Goal: Find specific page/section: Find specific page/section

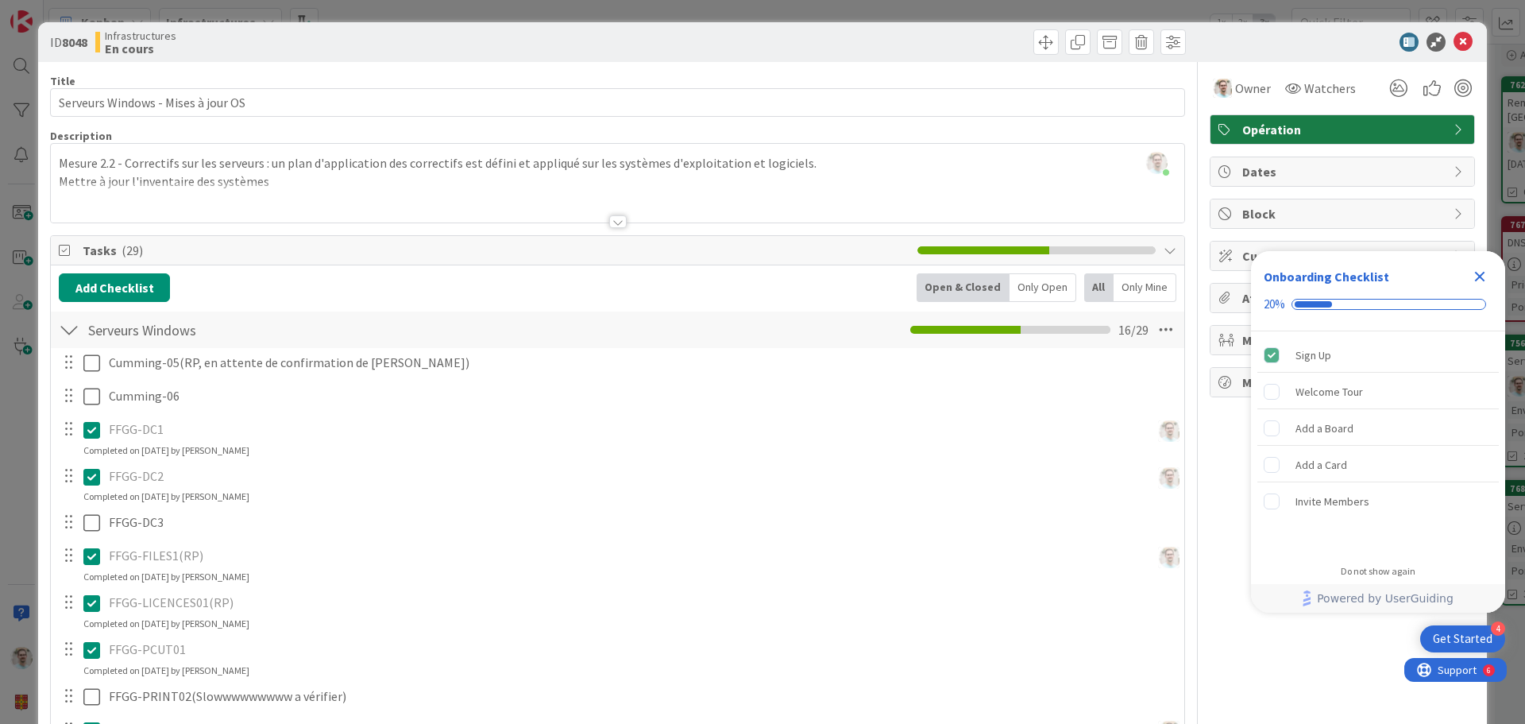
scroll to position [477, 0]
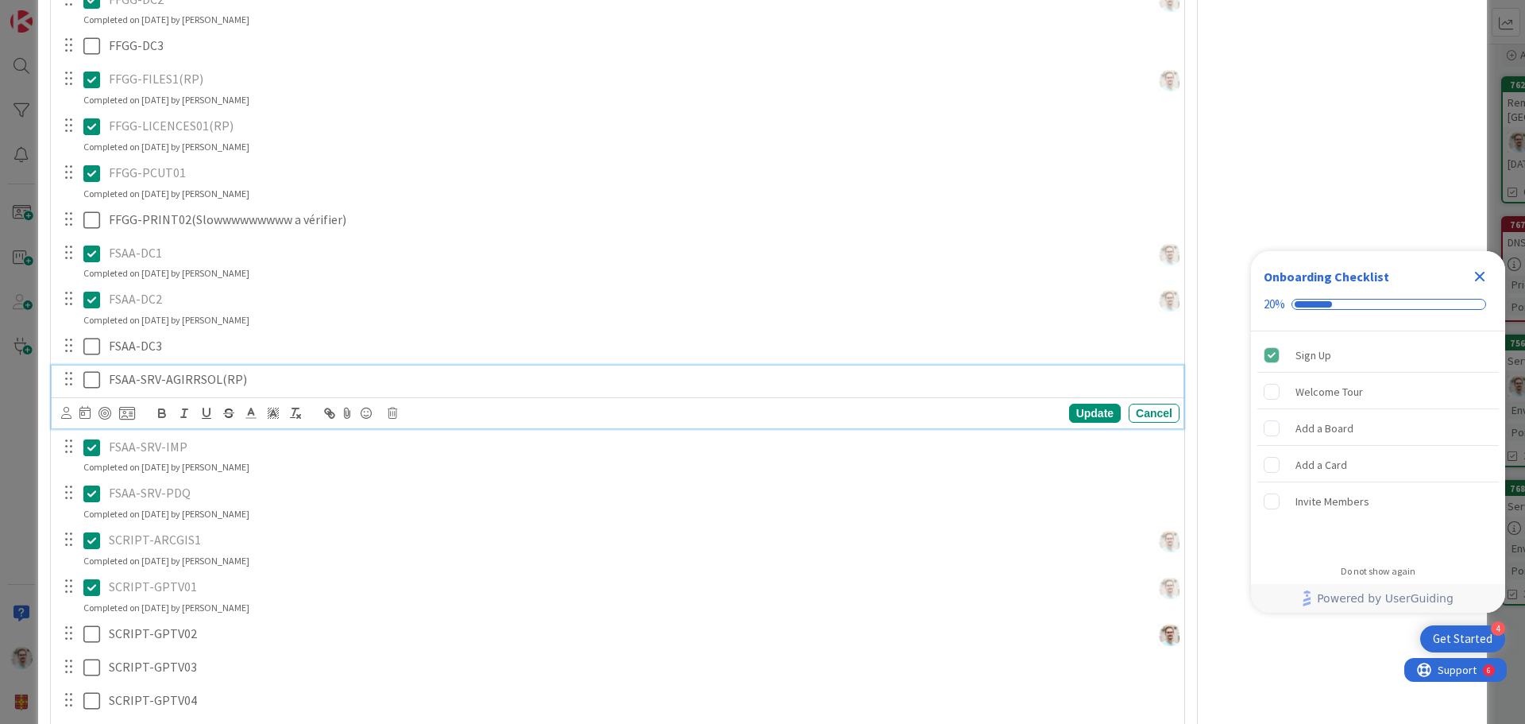
click at [95, 385] on icon at bounding box center [91, 379] width 17 height 19
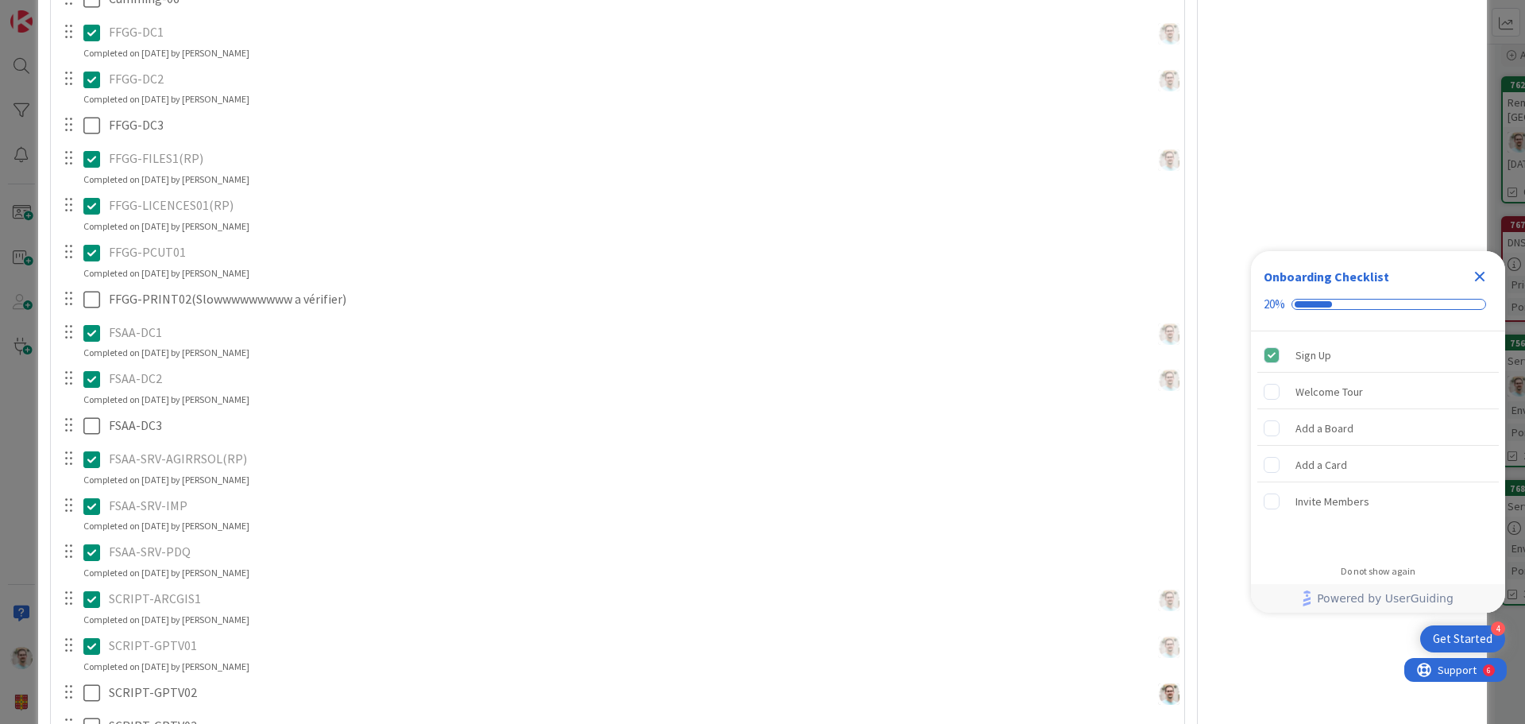
scroll to position [159, 0]
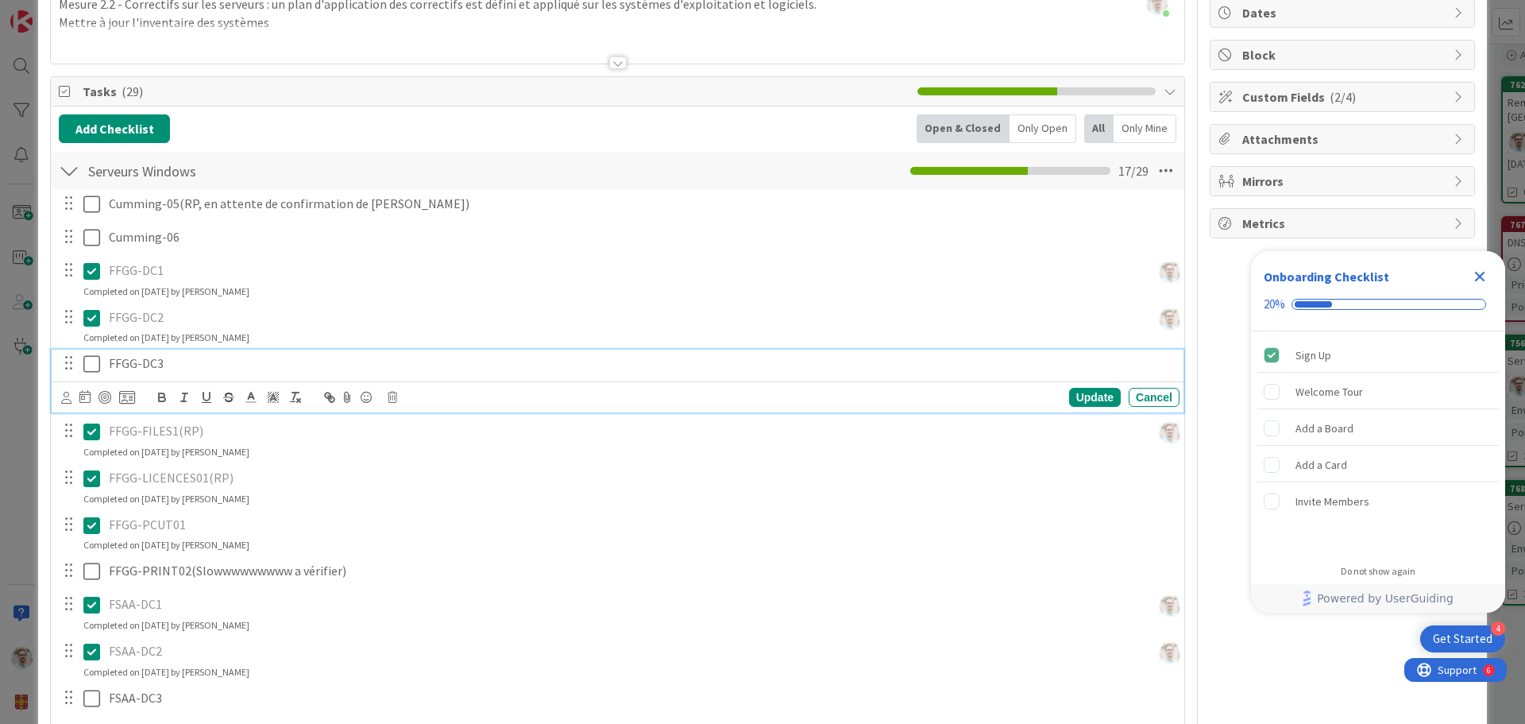
click at [185, 363] on p "FFGG-DC3" at bounding box center [641, 363] width 1064 height 18
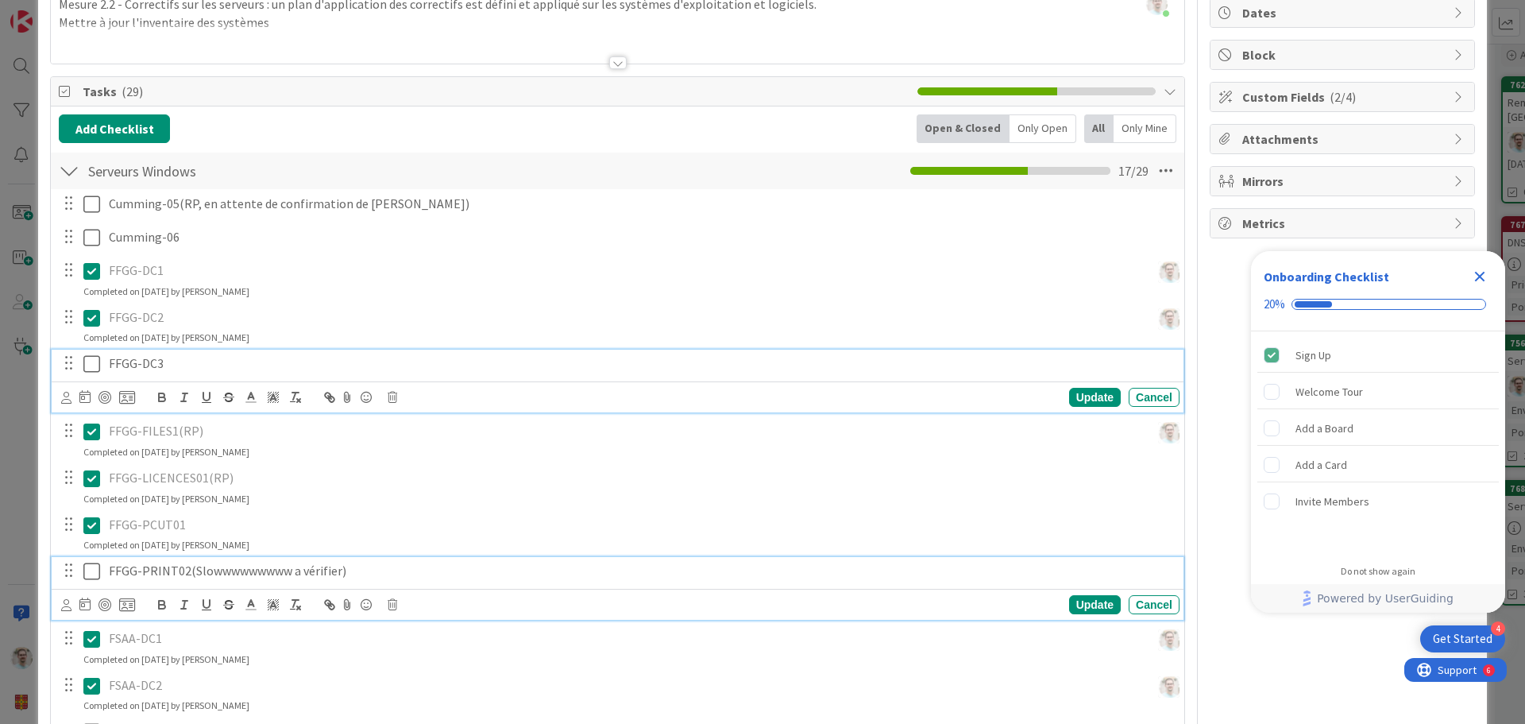
click at [377, 572] on p "FFGG-PRINT02(Slowwwwwwwww a vérifier)" at bounding box center [641, 571] width 1064 height 18
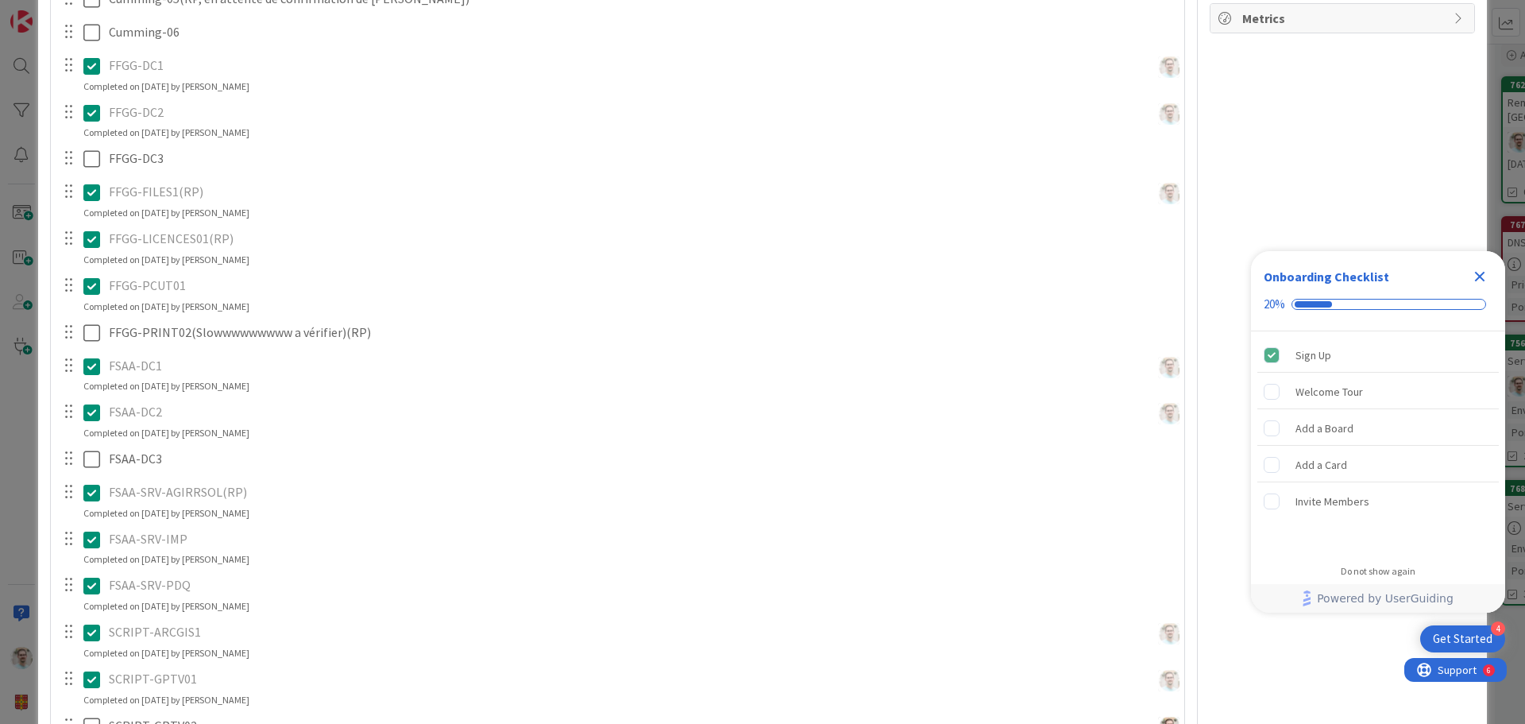
scroll to position [523, 0]
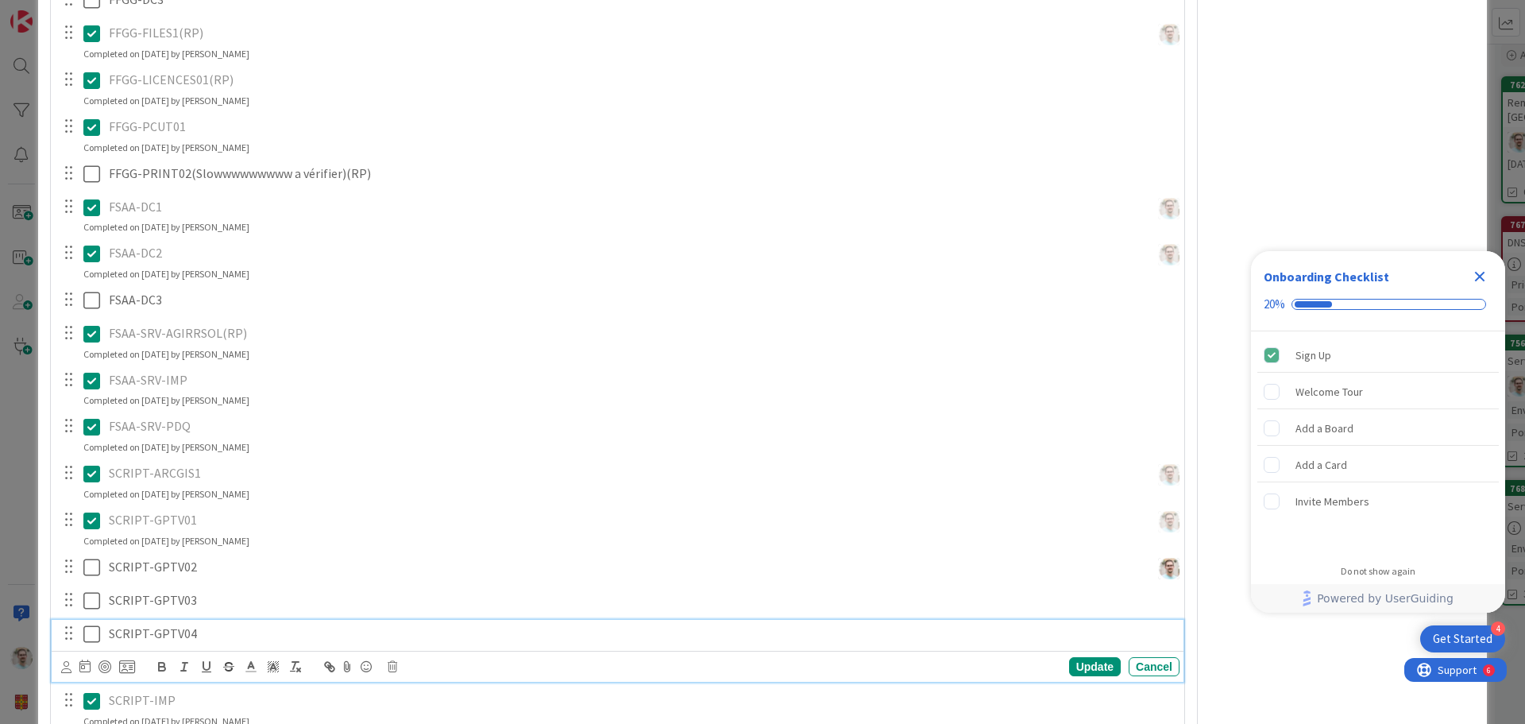
click at [91, 630] on icon at bounding box center [91, 633] width 17 height 19
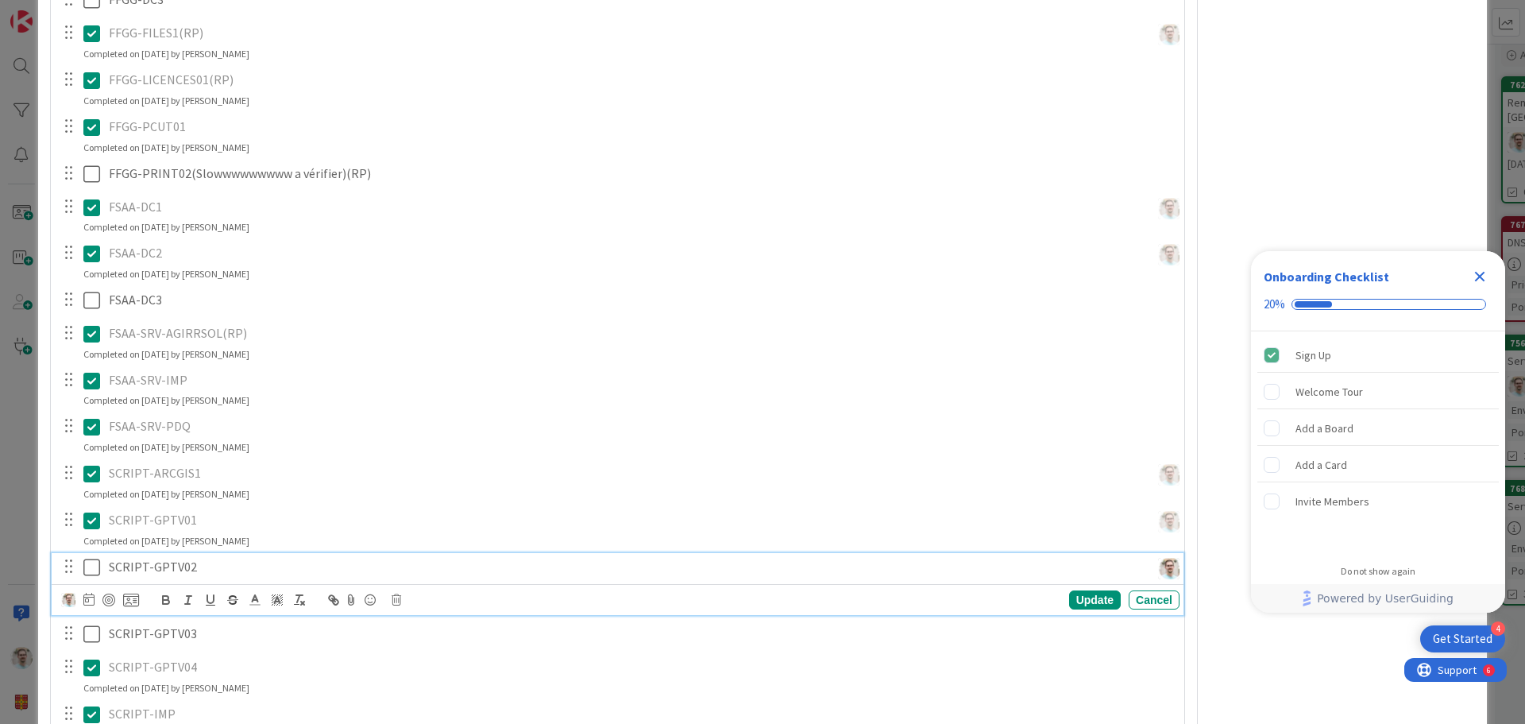
click at [220, 566] on p "SCRIPT-GPTV02" at bounding box center [626, 567] width 1035 height 18
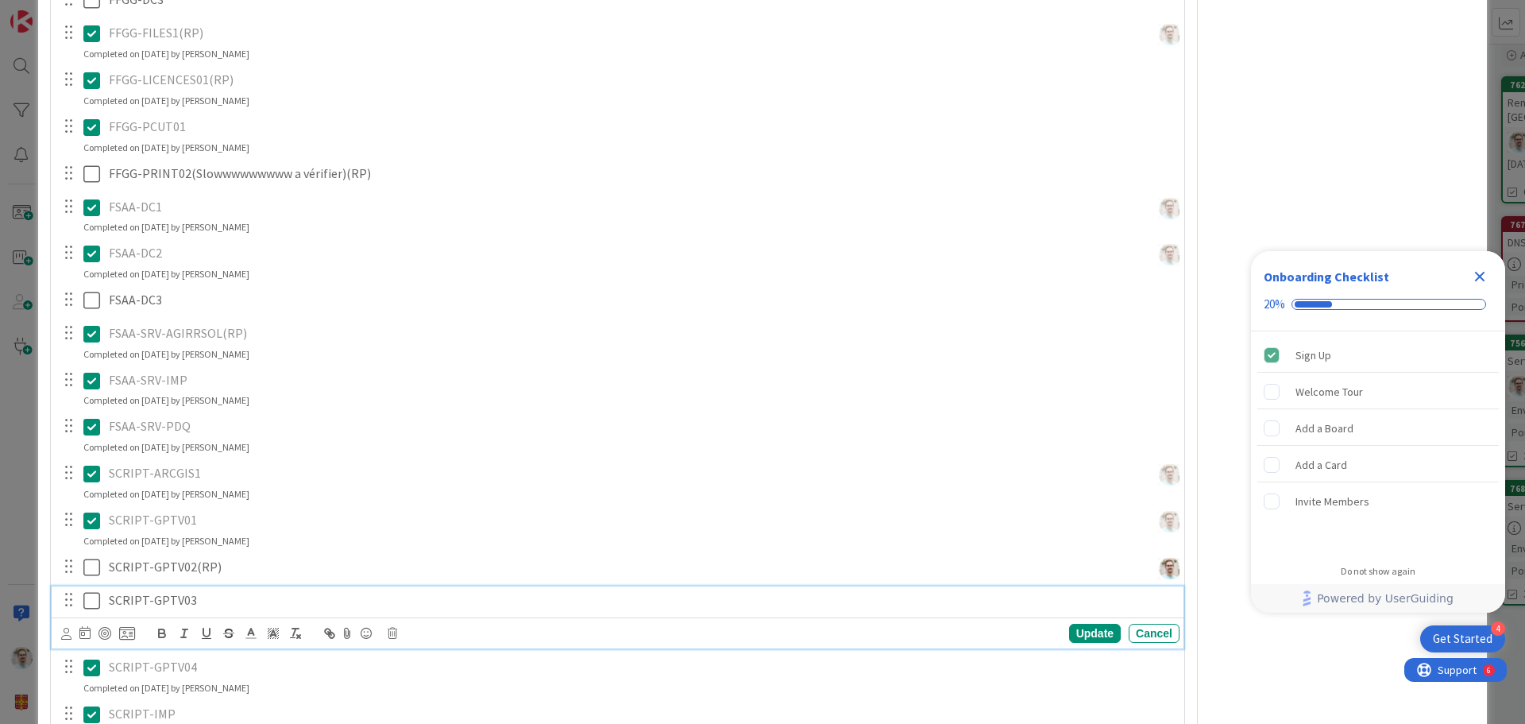
click at [224, 601] on p "SCRIPT-GPTV03" at bounding box center [641, 600] width 1064 height 18
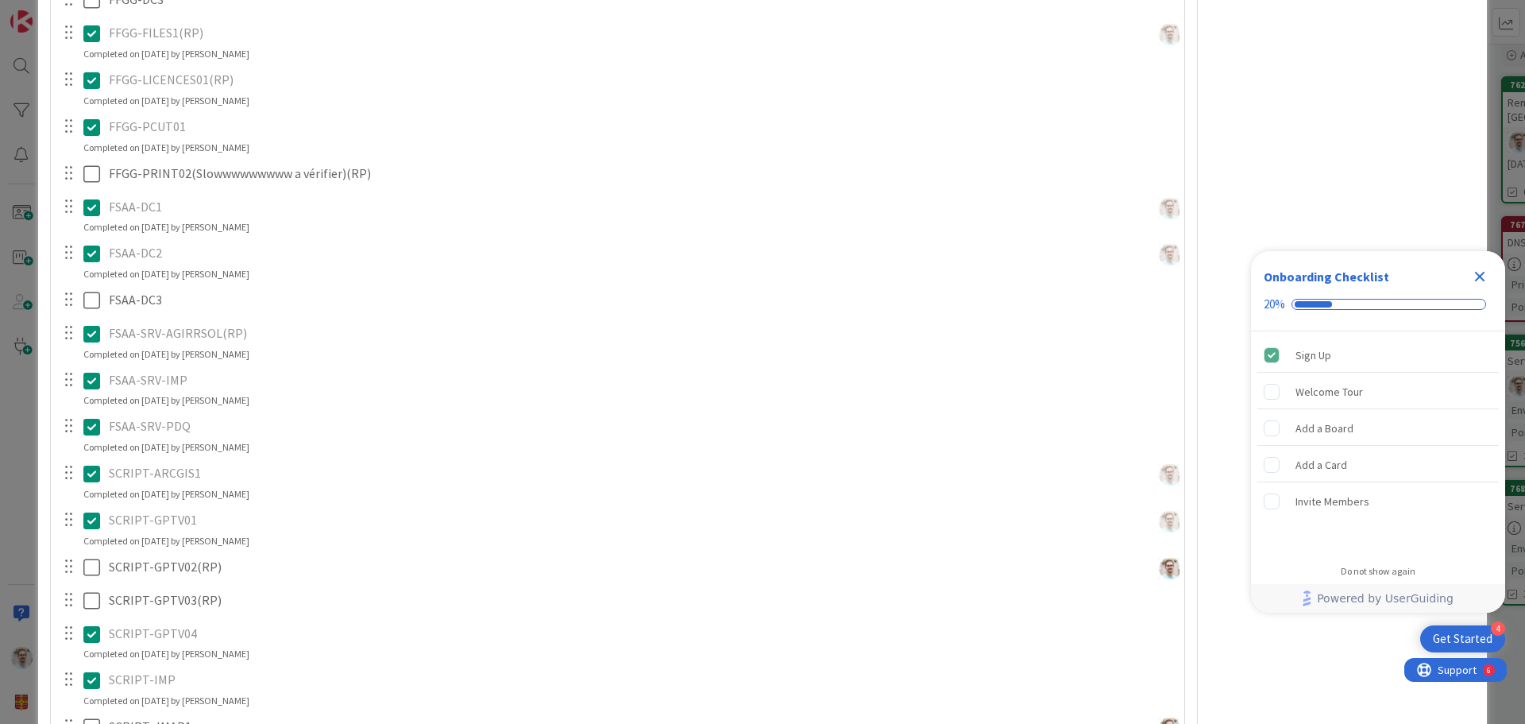
scroll to position [364, 0]
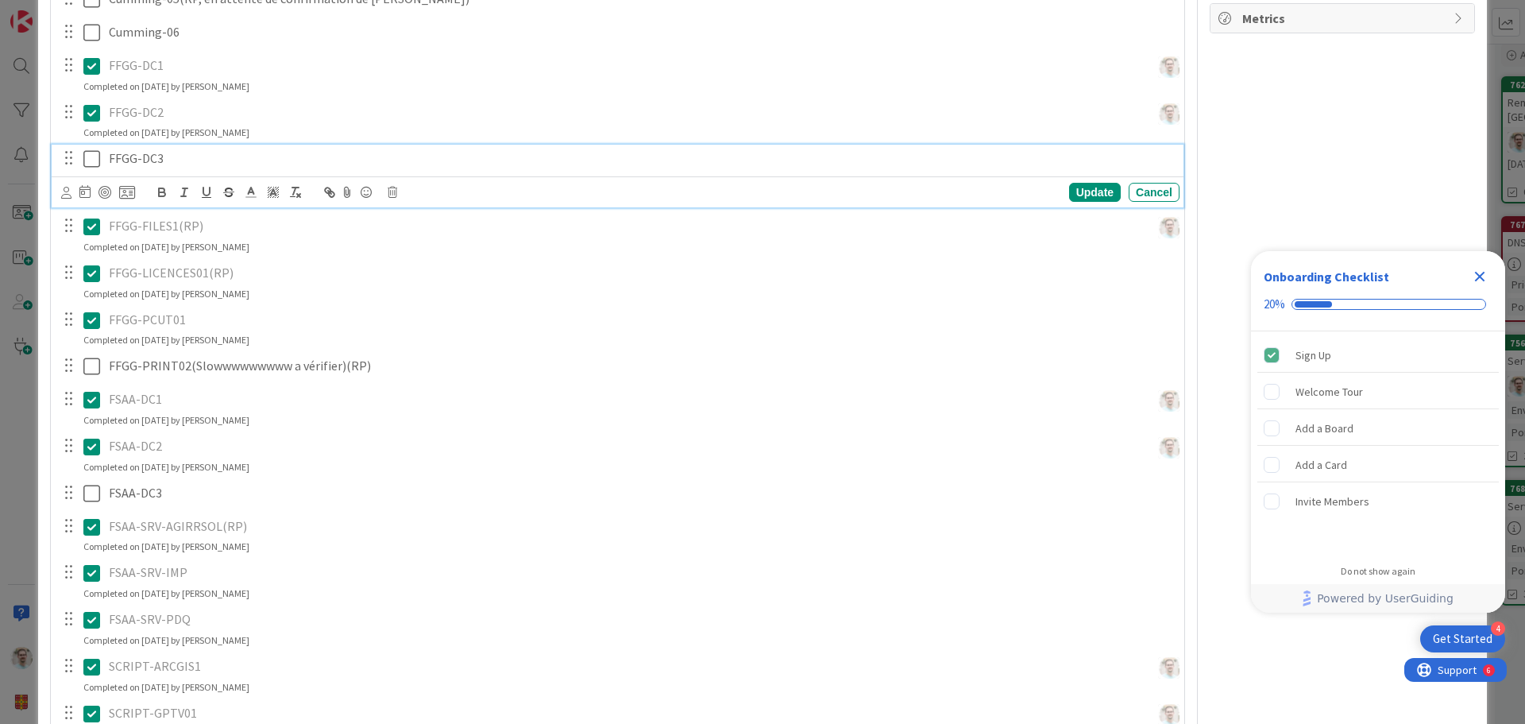
click at [88, 168] on icon at bounding box center [91, 158] width 17 height 19
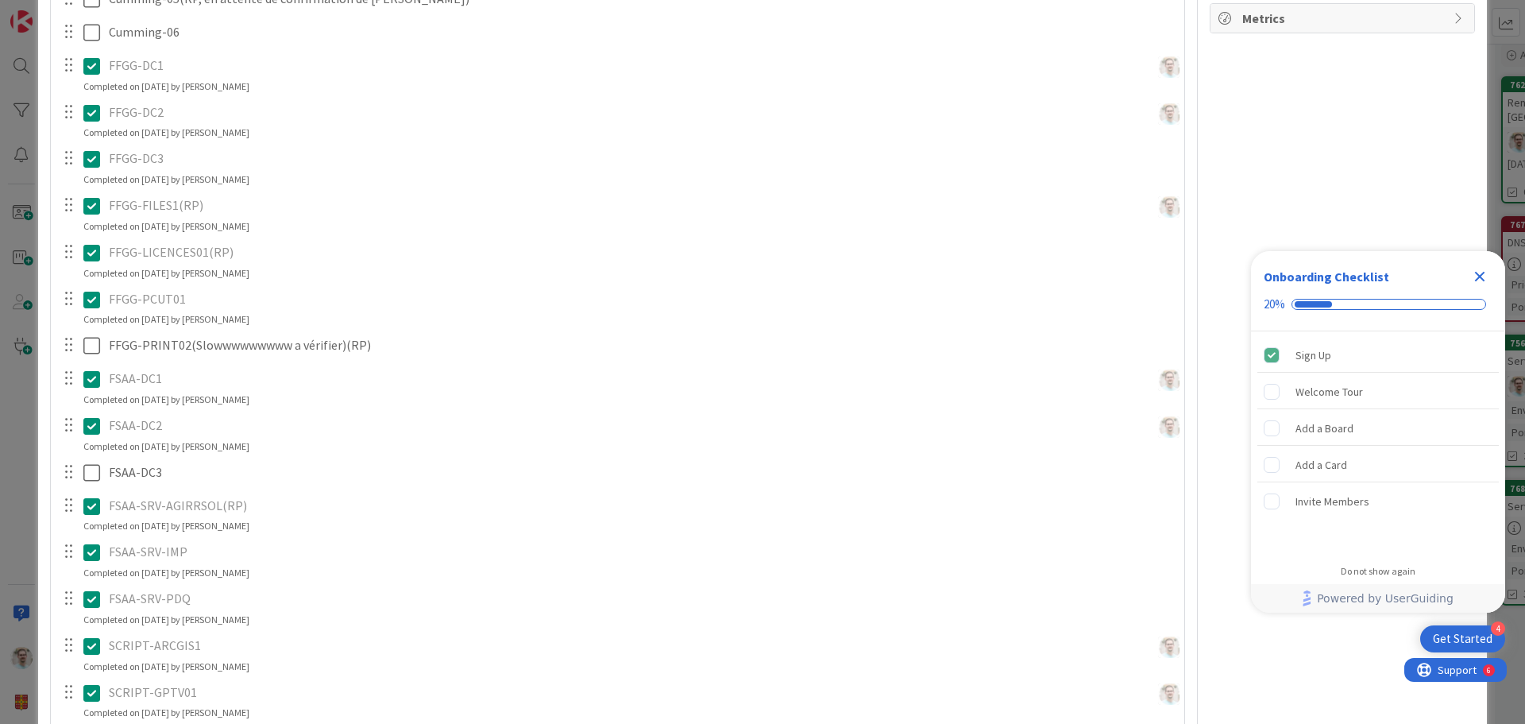
scroll to position [205, 0]
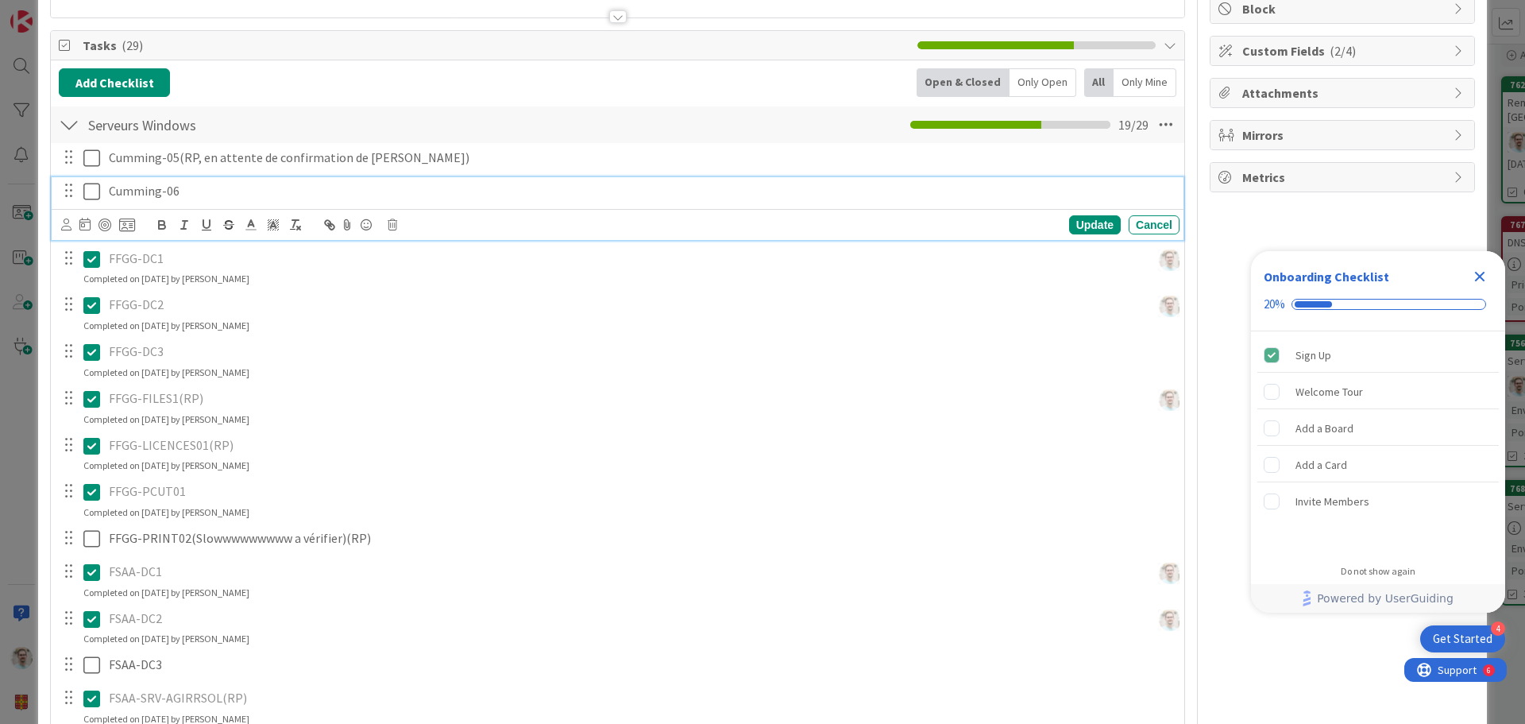
click at [95, 201] on button at bounding box center [92, 191] width 19 height 25
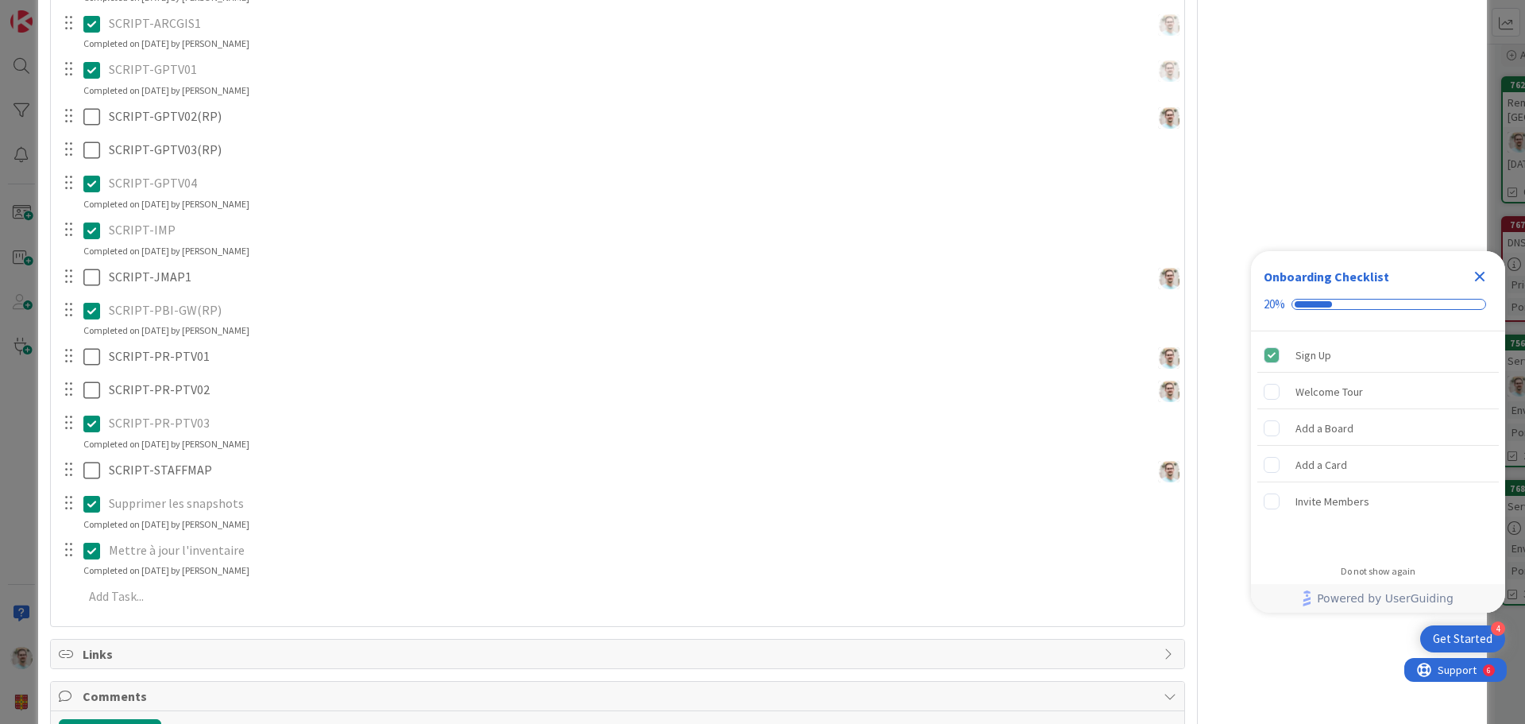
scroll to position [1150, 0]
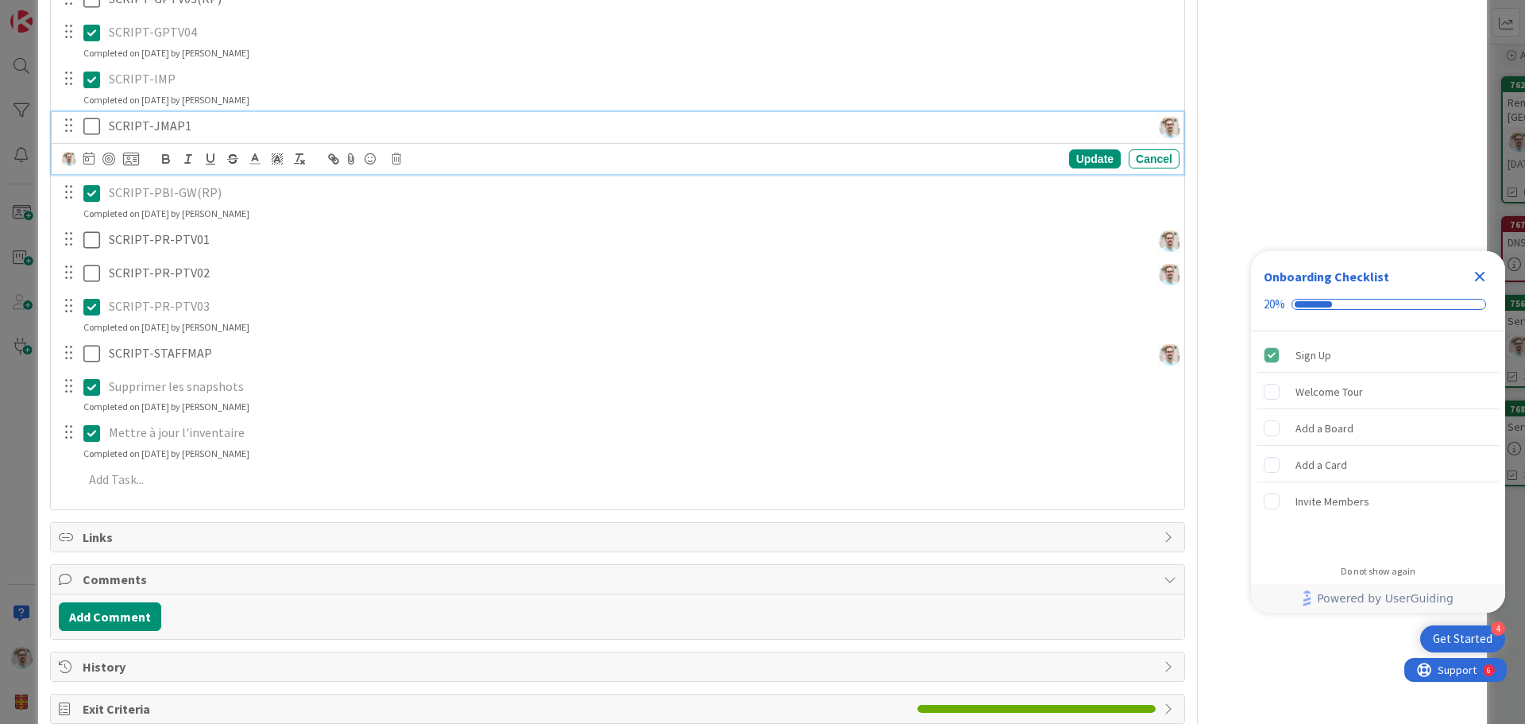
click at [95, 129] on icon at bounding box center [91, 126] width 17 height 19
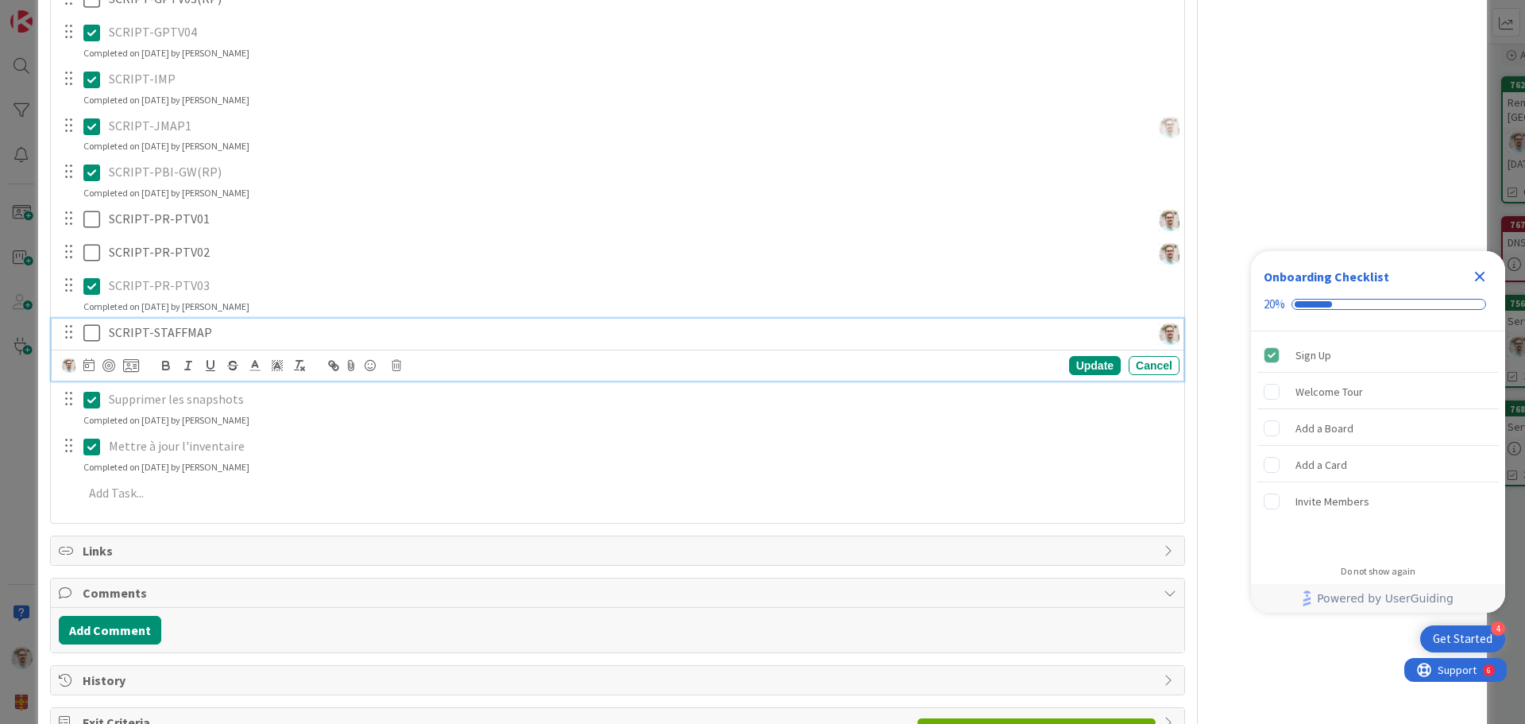
click at [84, 330] on icon at bounding box center [91, 332] width 17 height 19
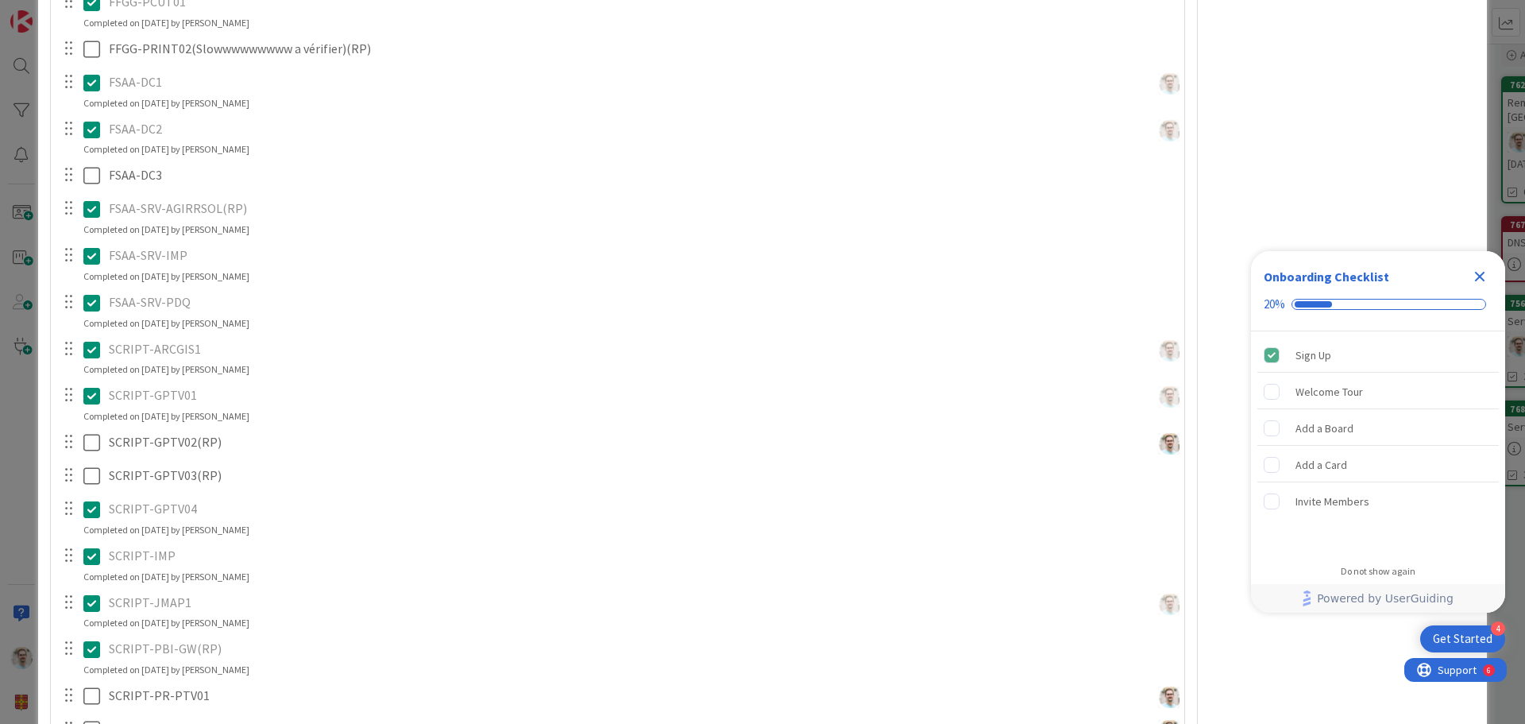
scroll to position [594, 0]
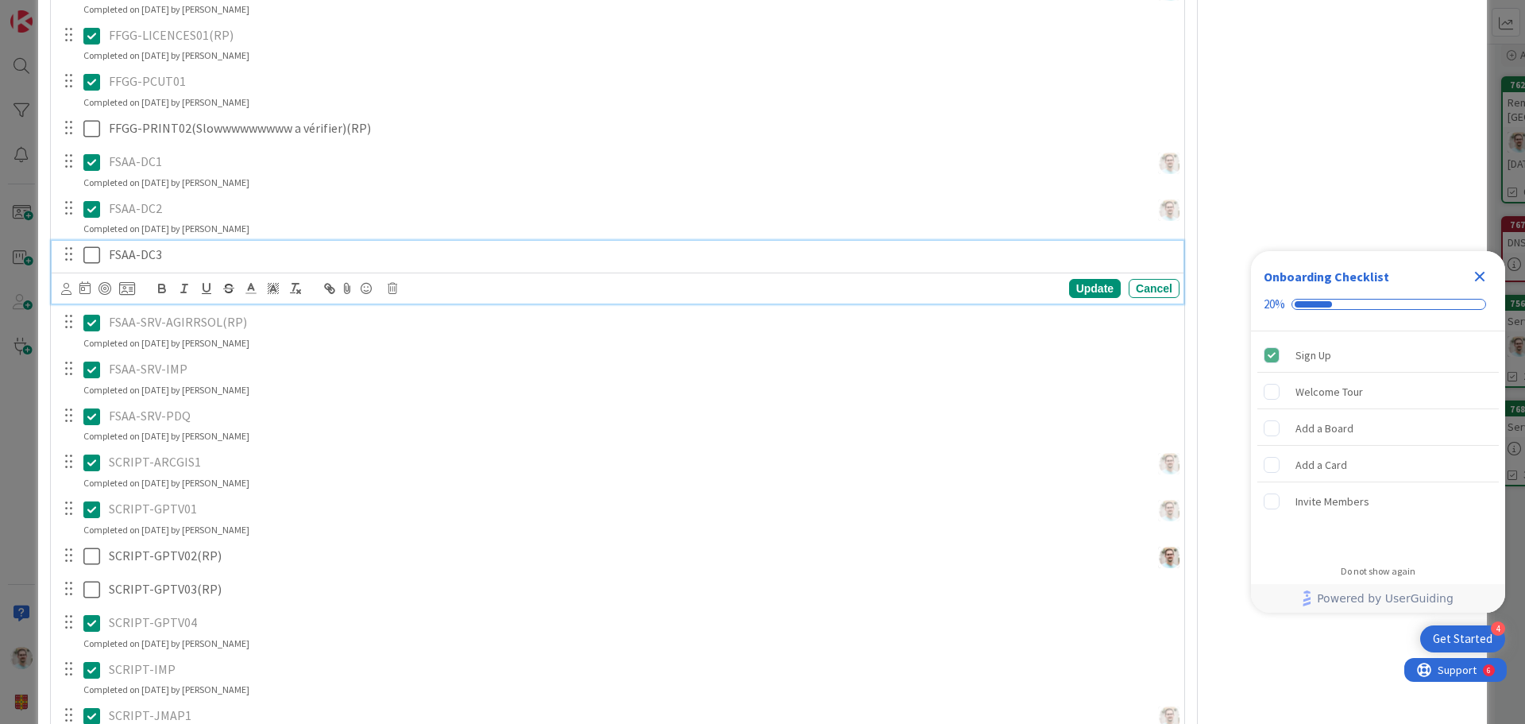
click at [92, 257] on icon at bounding box center [91, 254] width 17 height 19
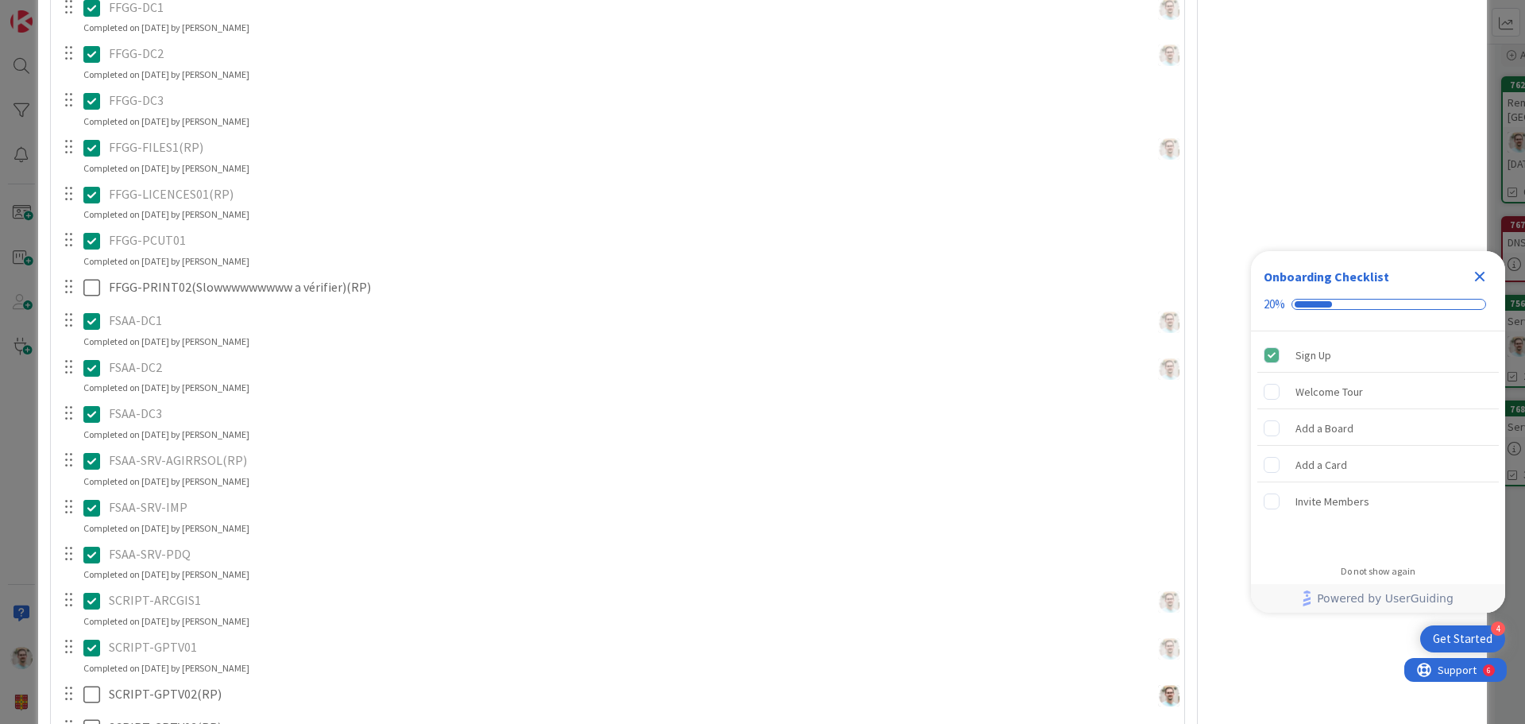
scroll to position [276, 0]
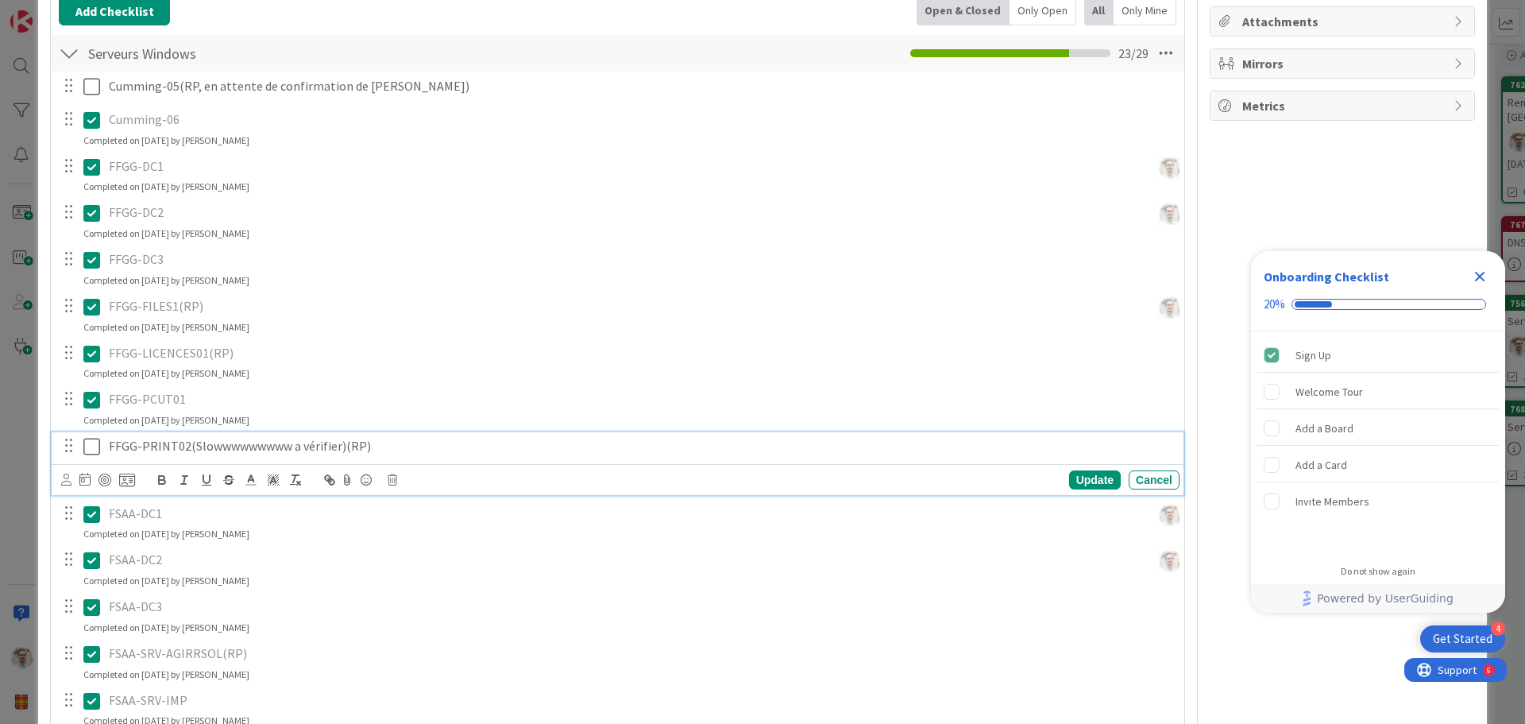
click at [91, 444] on icon at bounding box center [91, 446] width 17 height 19
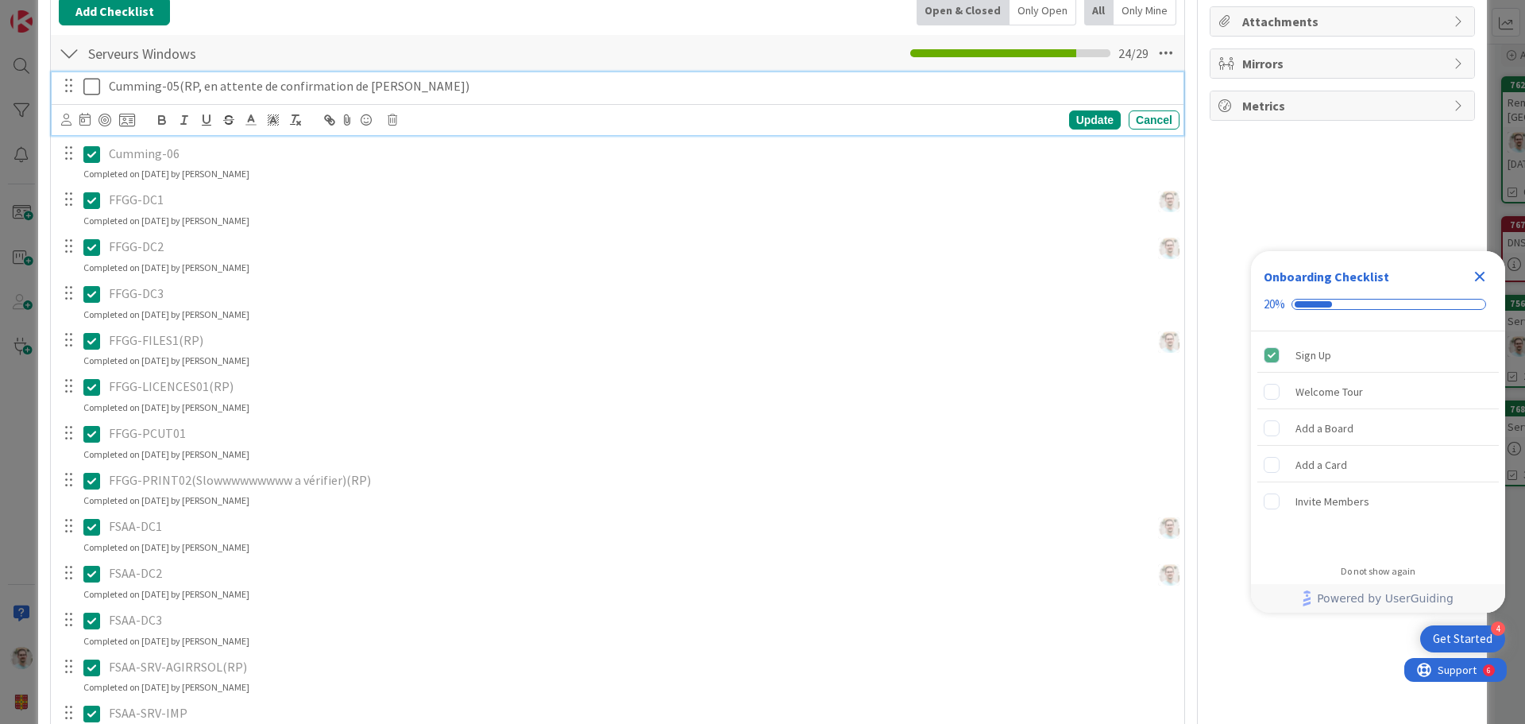
click at [94, 87] on icon at bounding box center [91, 86] width 17 height 19
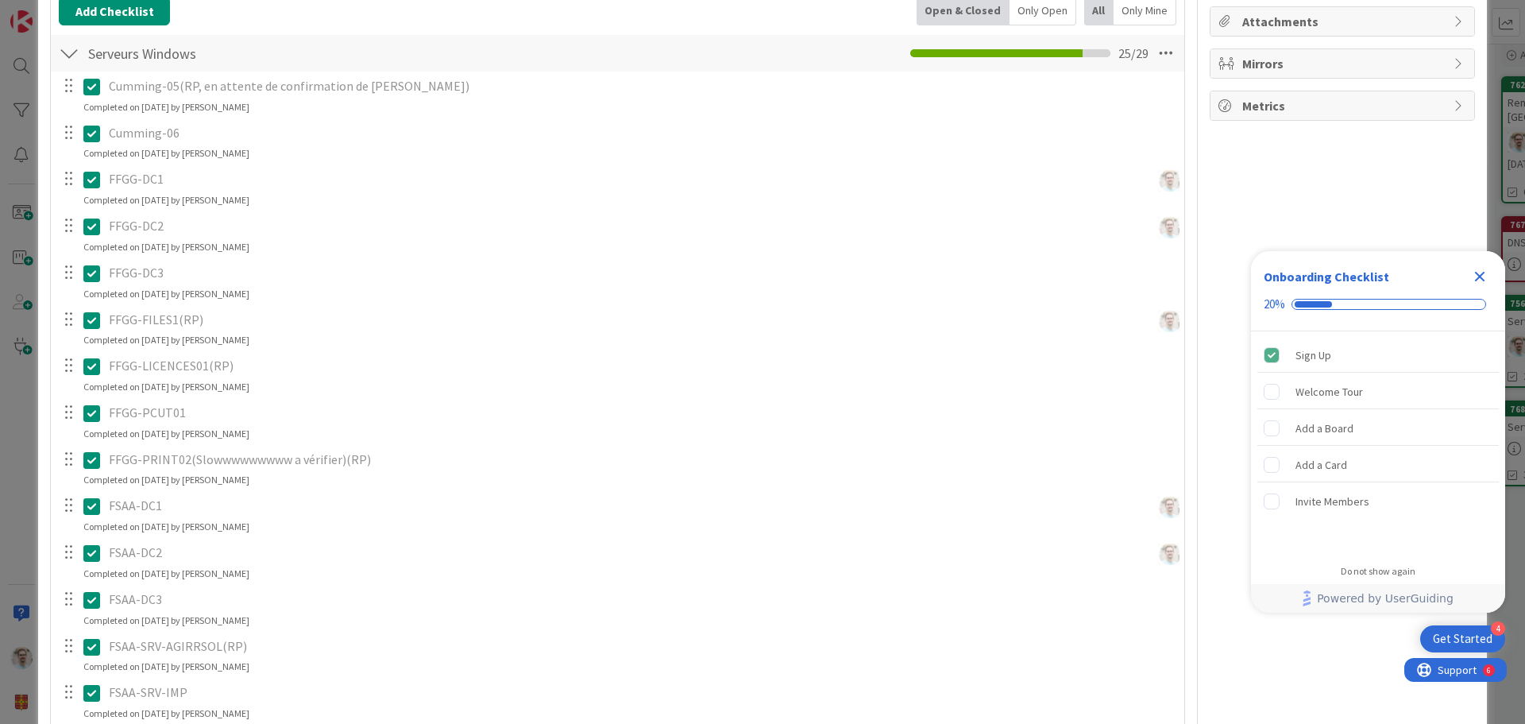
click at [1487, 277] on icon "Close Checklist" at bounding box center [1479, 276] width 19 height 19
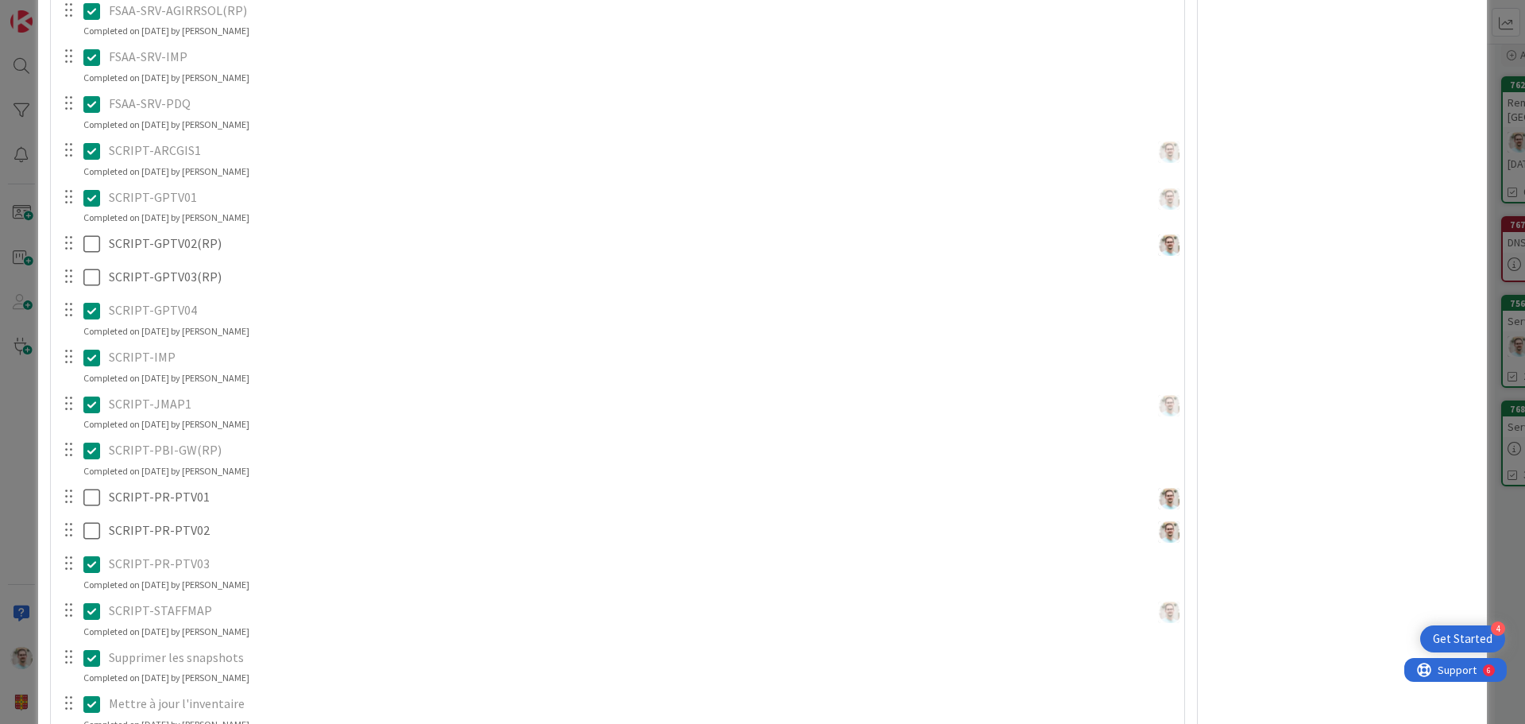
scroll to position [991, 0]
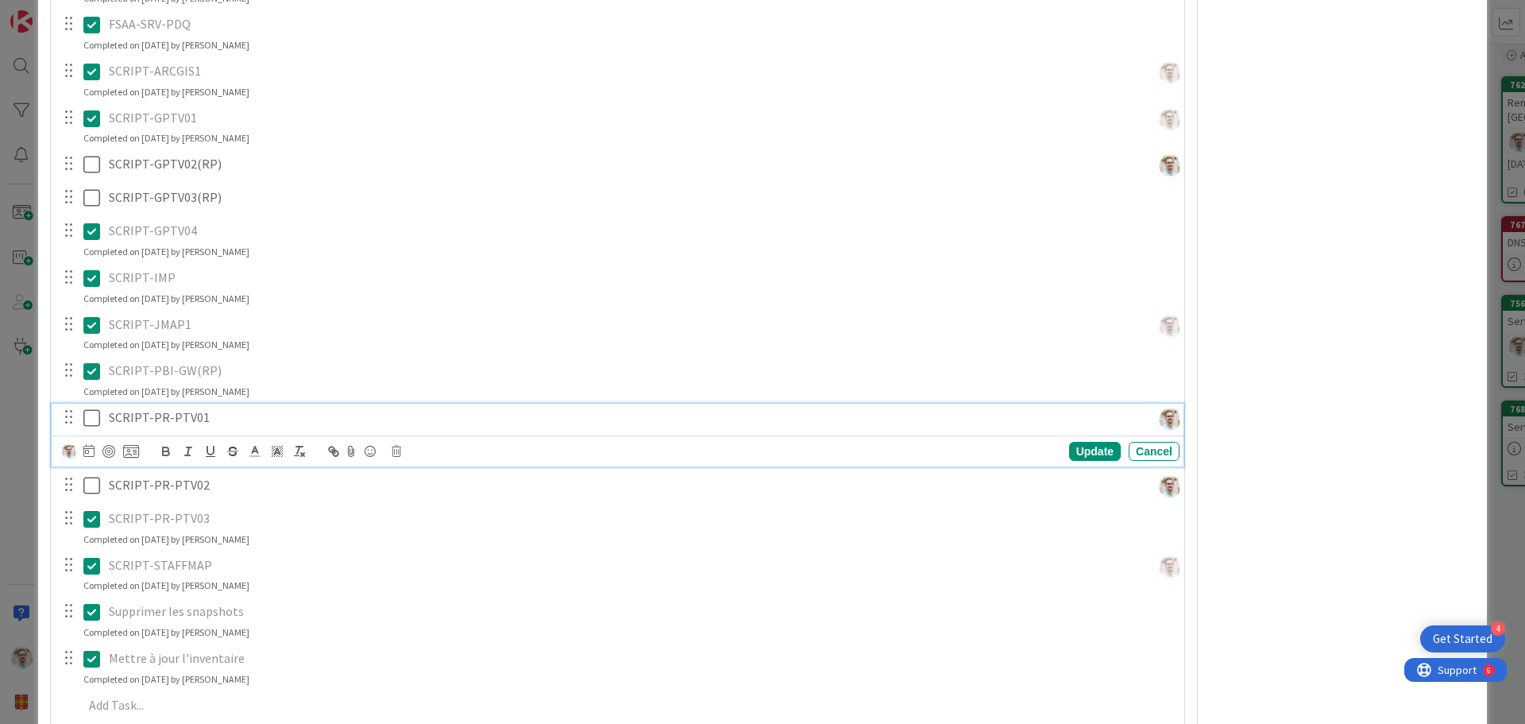
click at [85, 424] on icon at bounding box center [91, 417] width 17 height 19
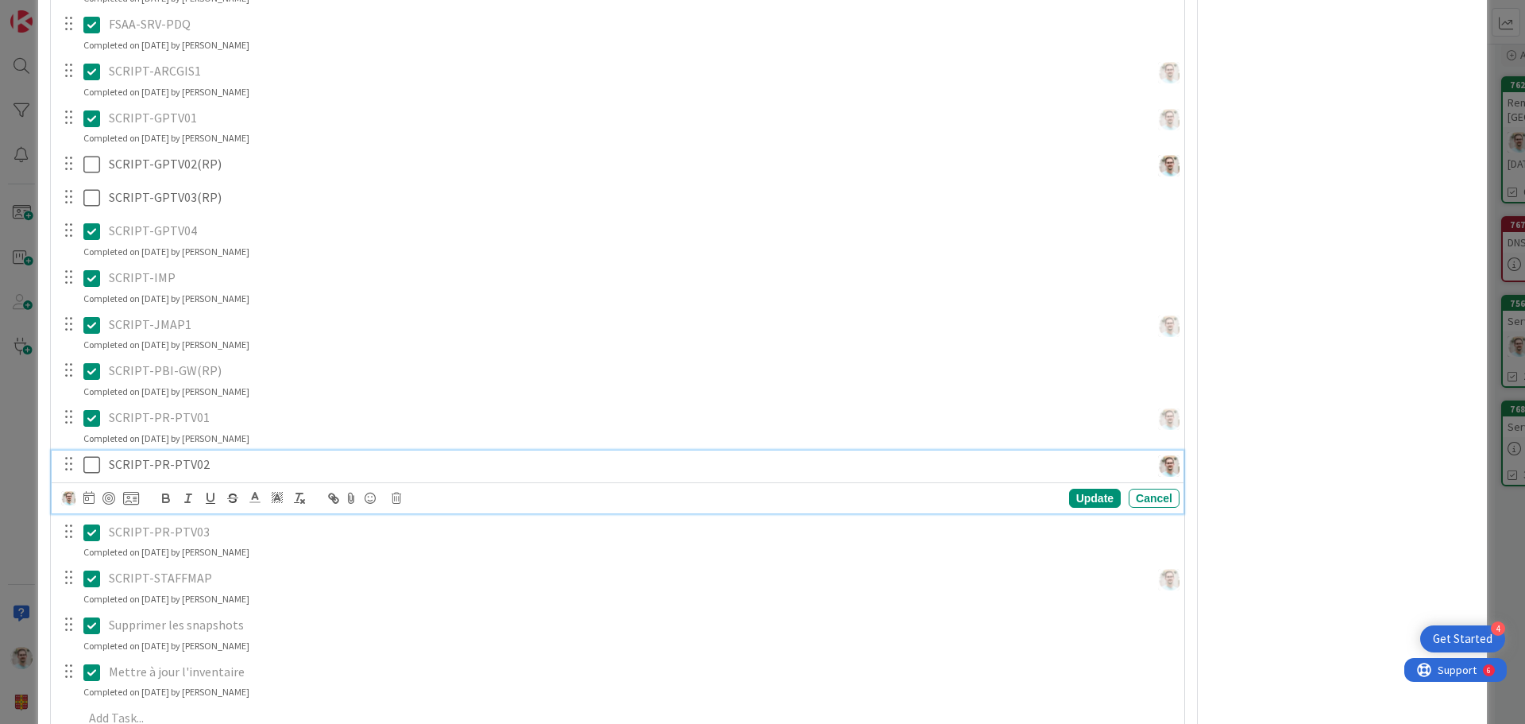
click at [89, 465] on icon at bounding box center [91, 464] width 17 height 19
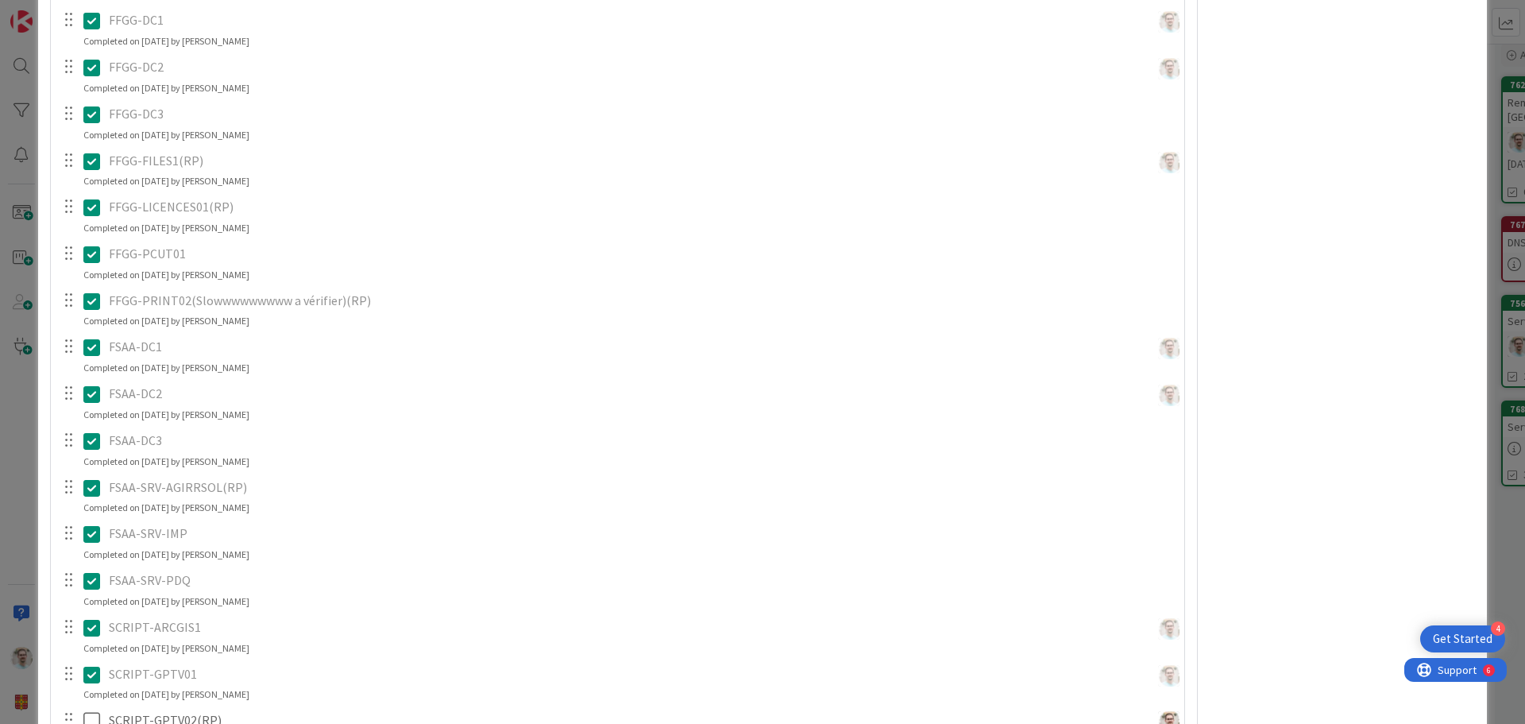
scroll to position [515, 0]
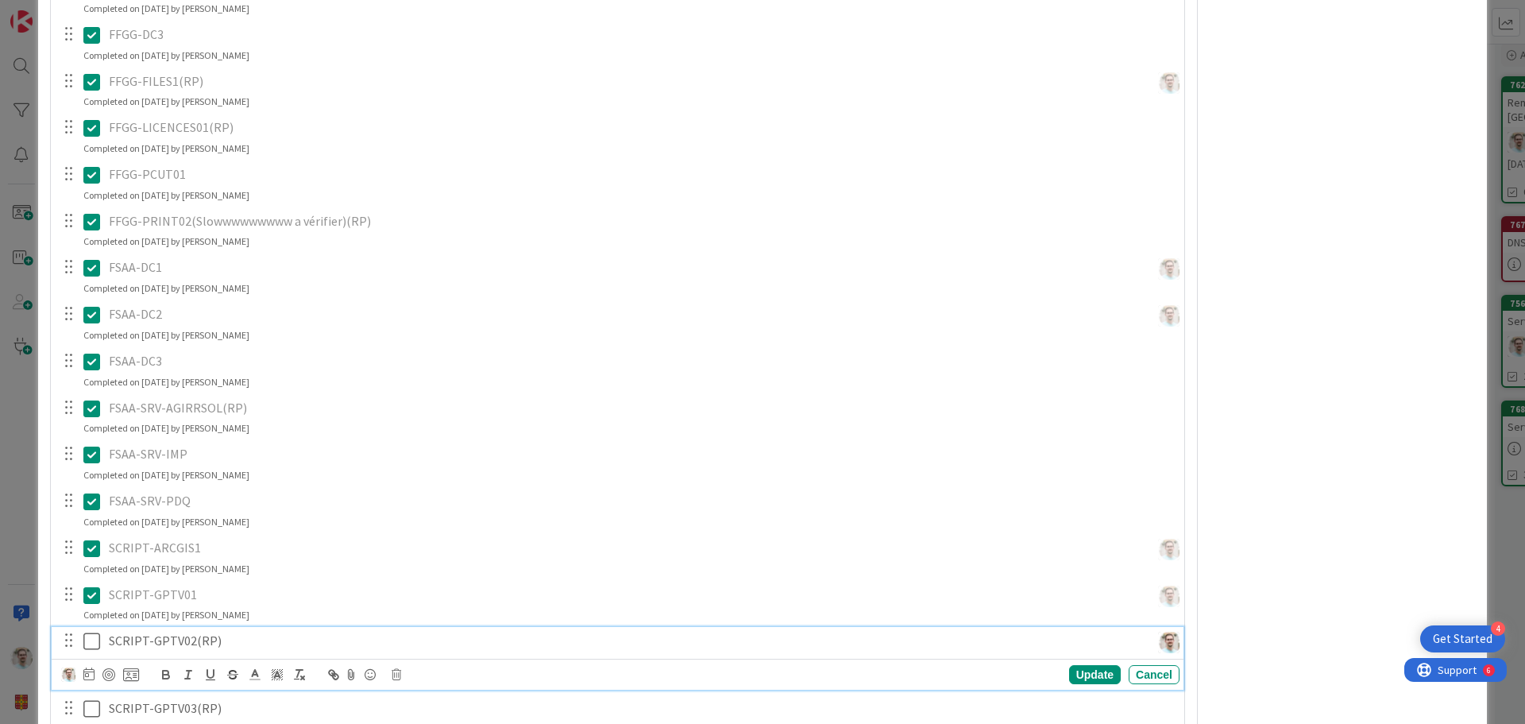
click at [92, 643] on icon at bounding box center [91, 640] width 17 height 19
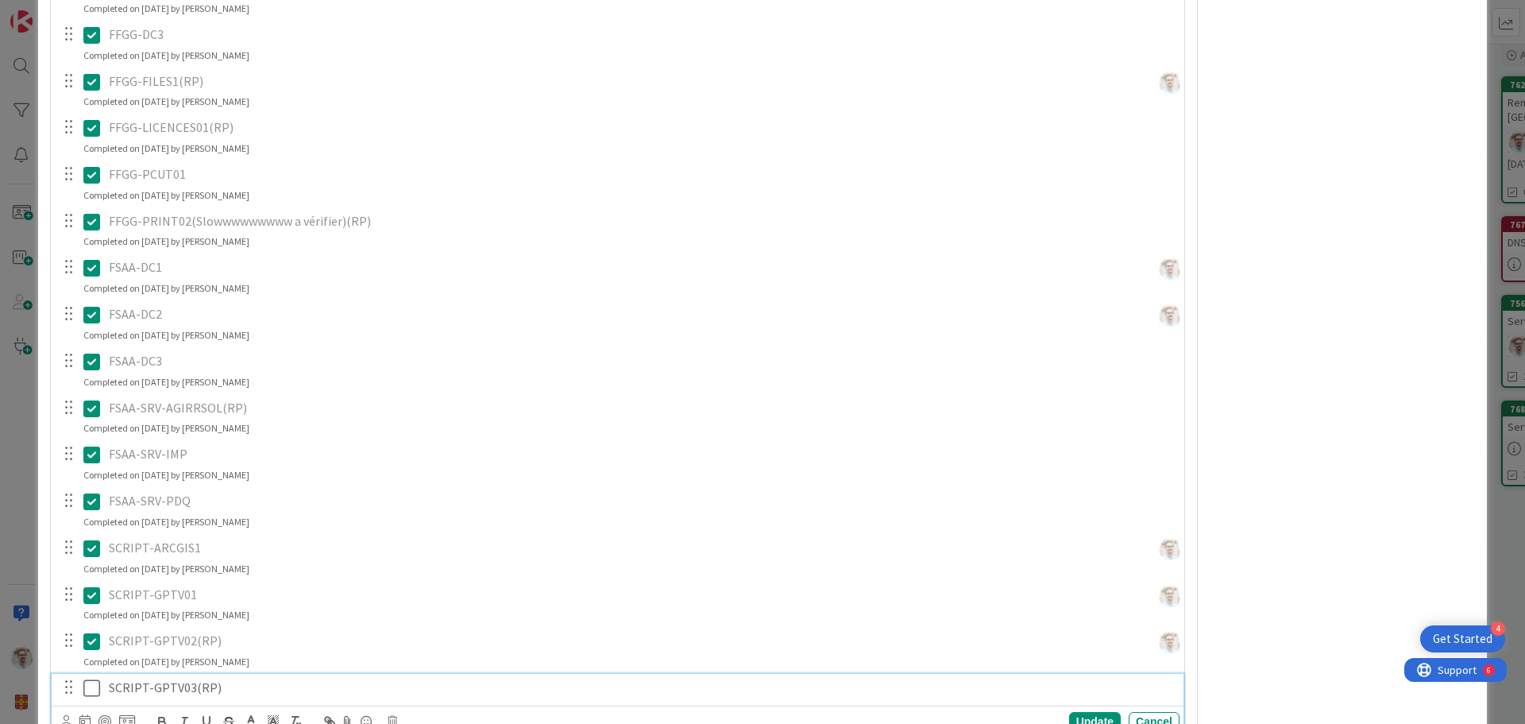
click at [90, 679] on icon at bounding box center [91, 687] width 17 height 19
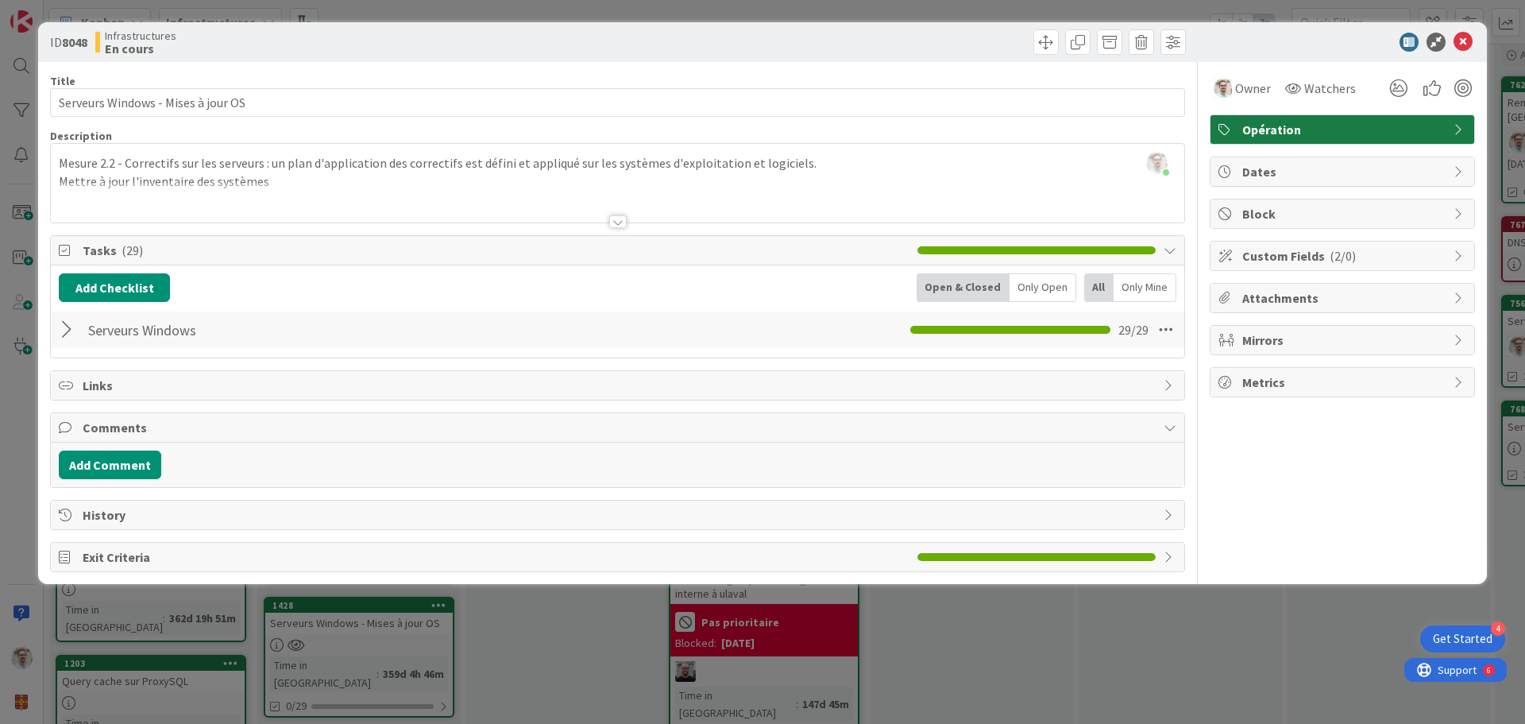
scroll to position [0, 0]
click at [1465, 33] on icon at bounding box center [1462, 42] width 19 height 19
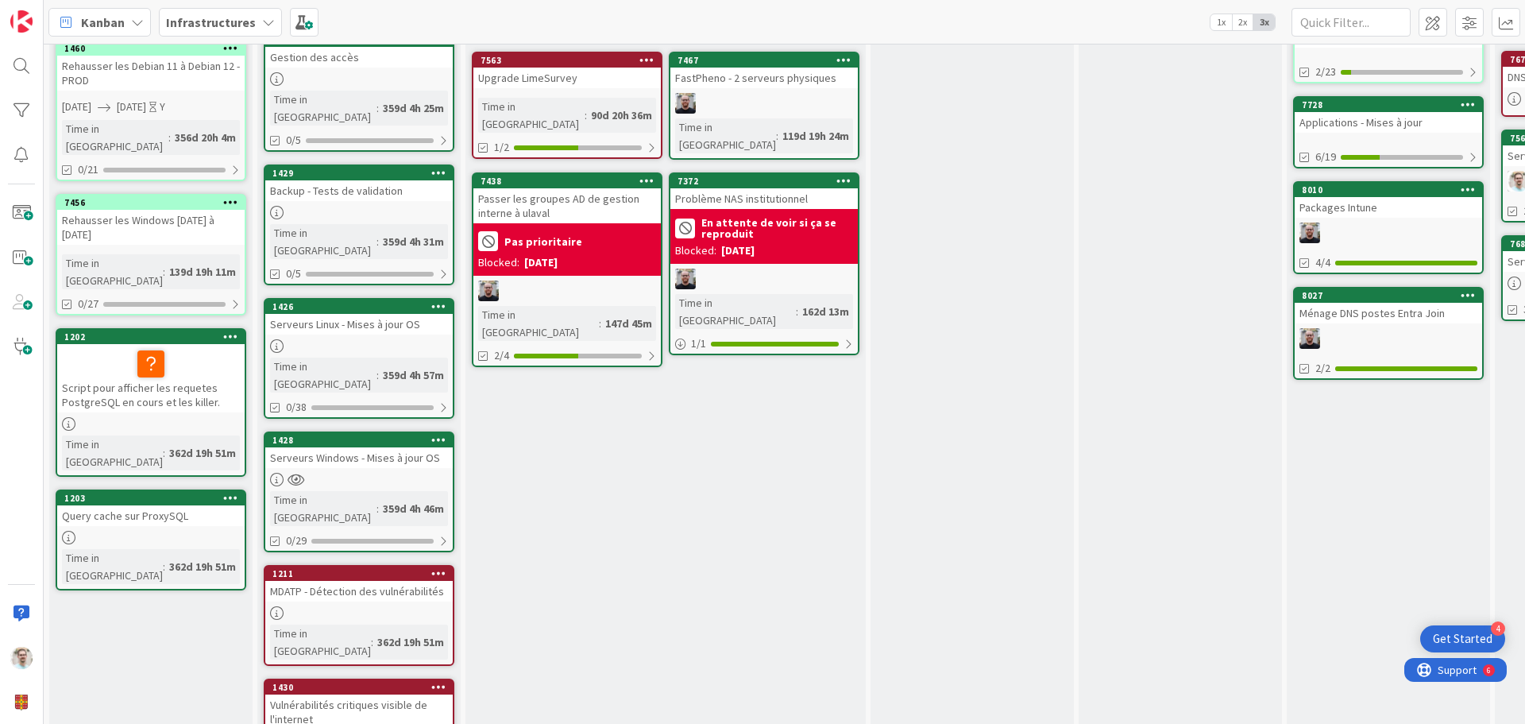
scroll to position [65, 0]
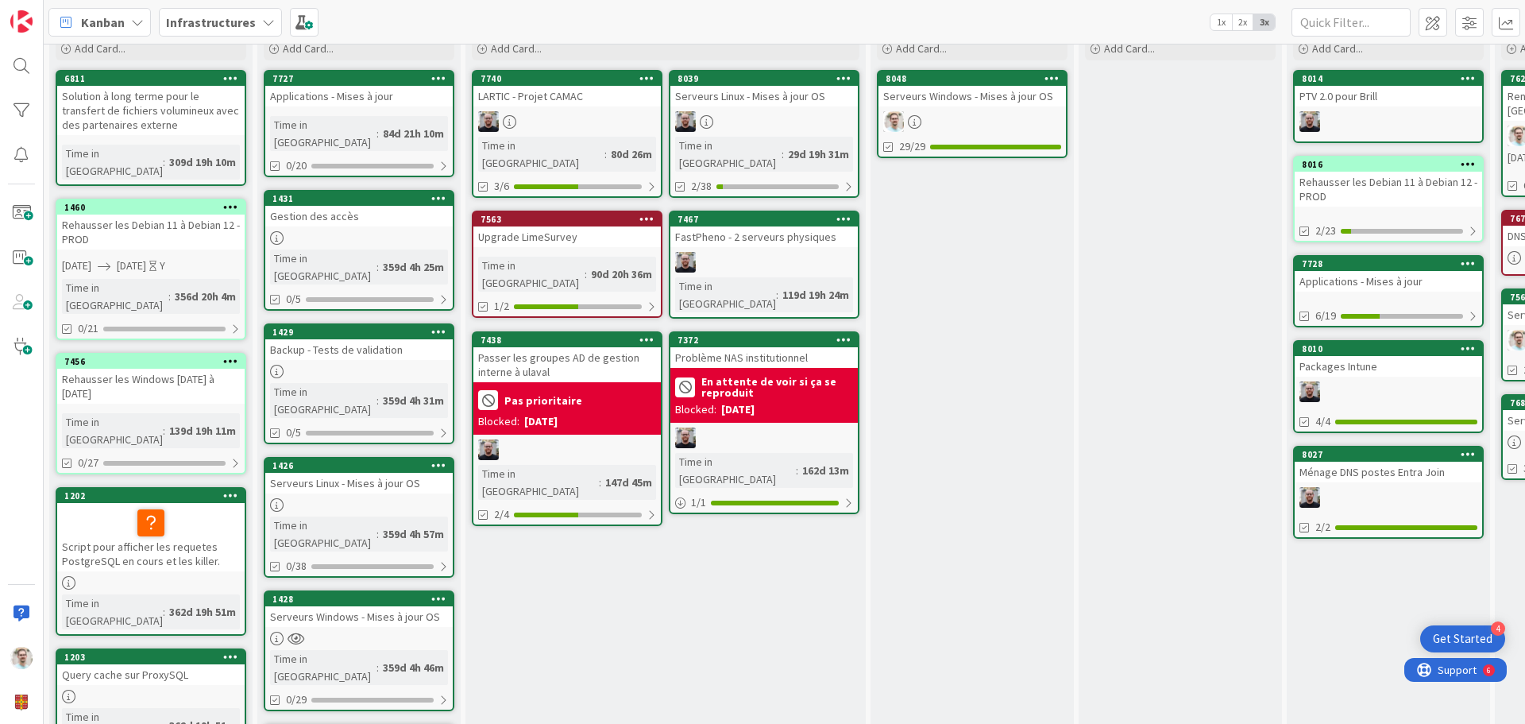
click at [373, 206] on div "Gestion des accès" at bounding box center [358, 216] width 187 height 21
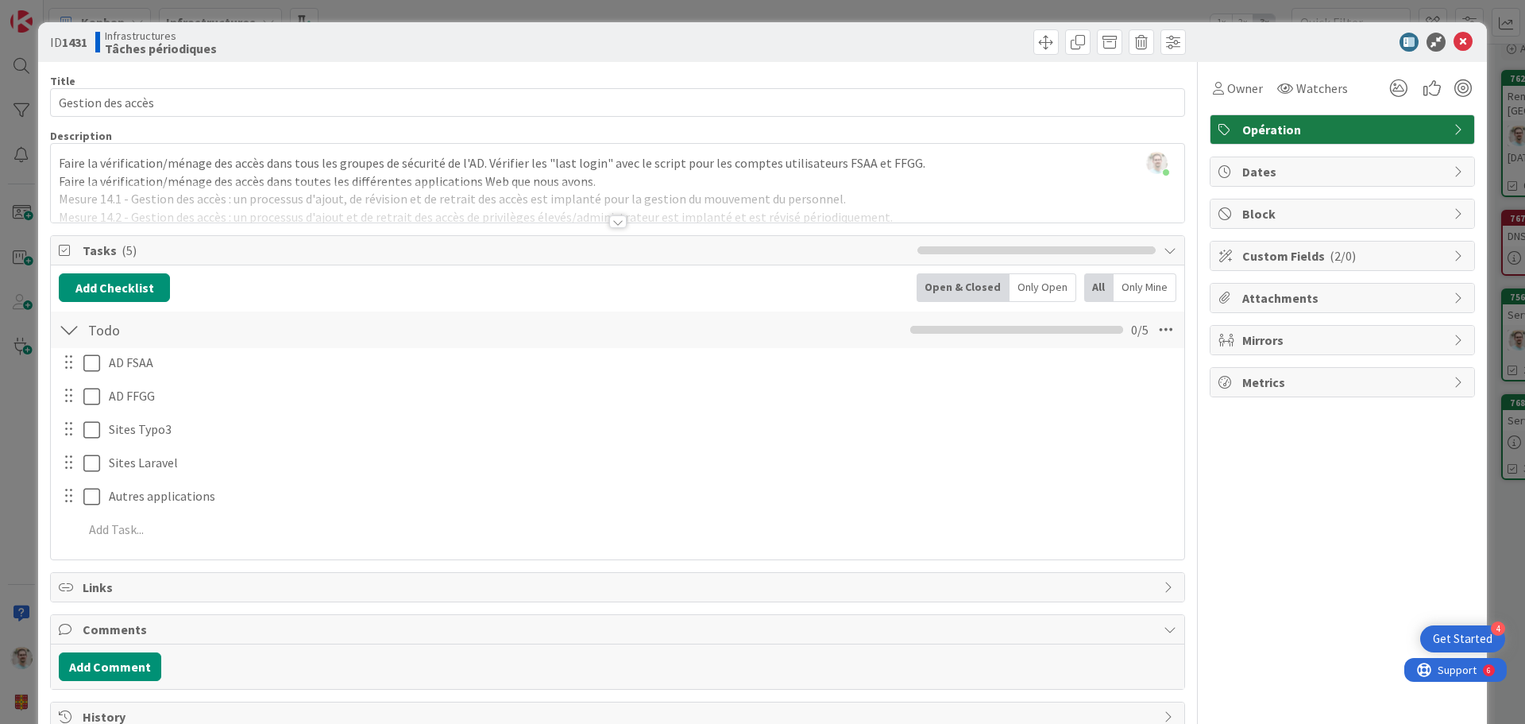
click at [609, 216] on div at bounding box center [617, 221] width 17 height 13
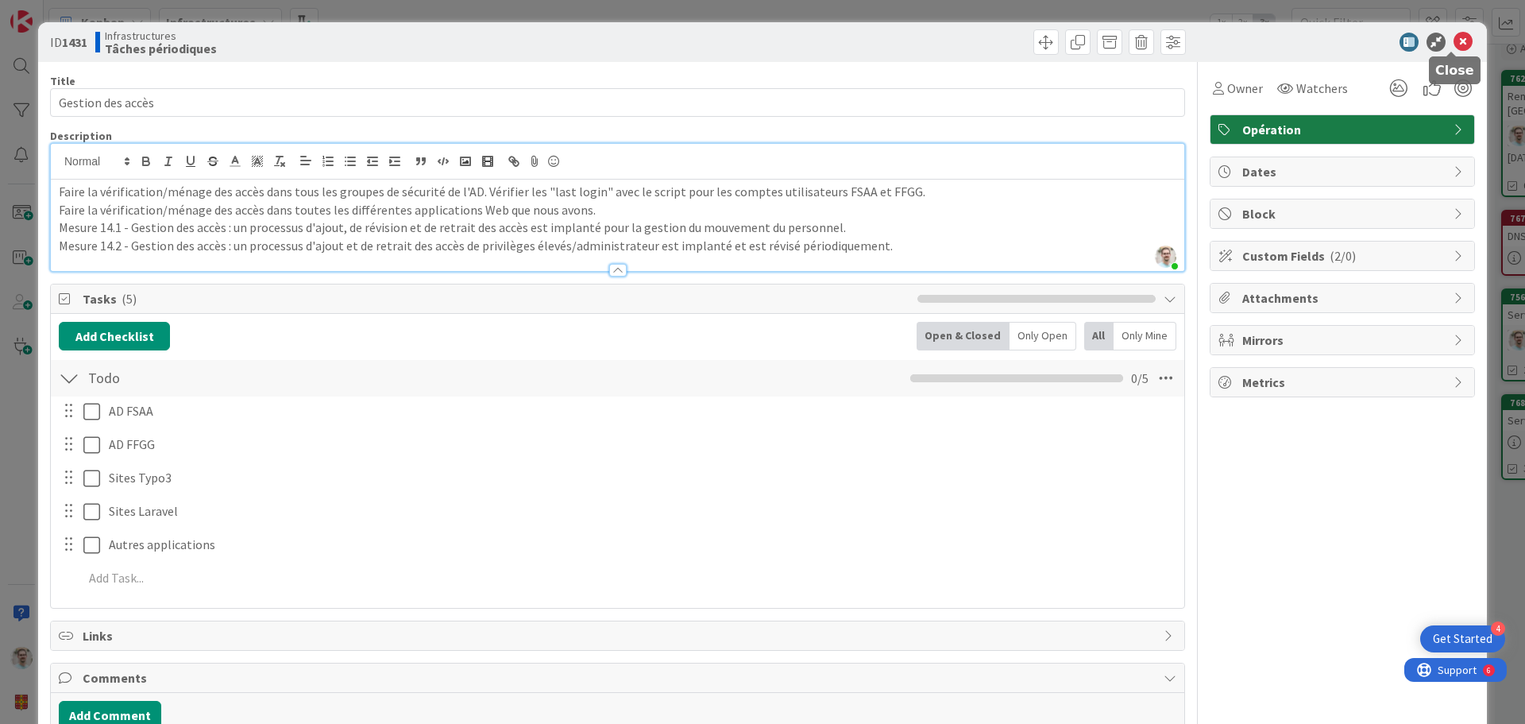
click at [1453, 41] on icon at bounding box center [1462, 42] width 19 height 19
